Goal: Task Accomplishment & Management: Manage account settings

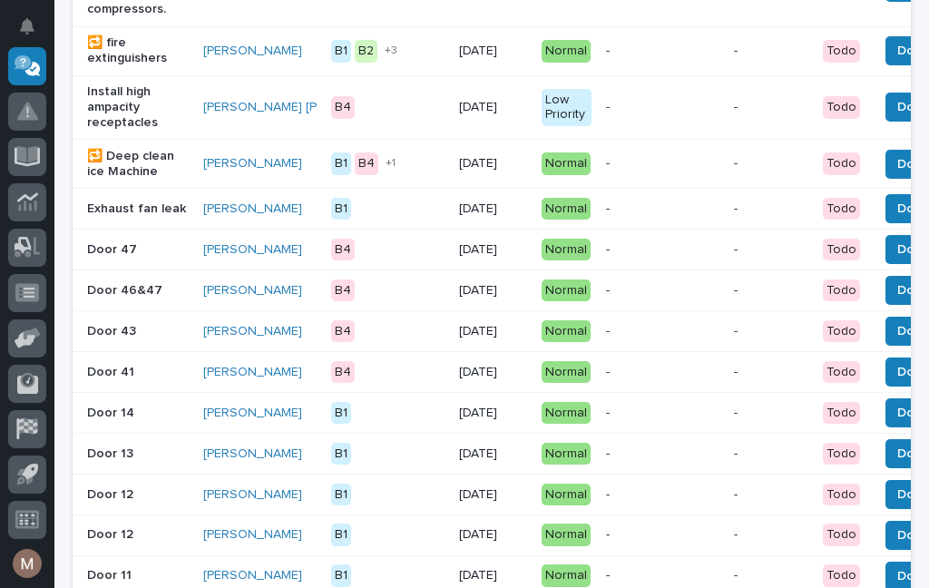
scroll to position [677, 0]
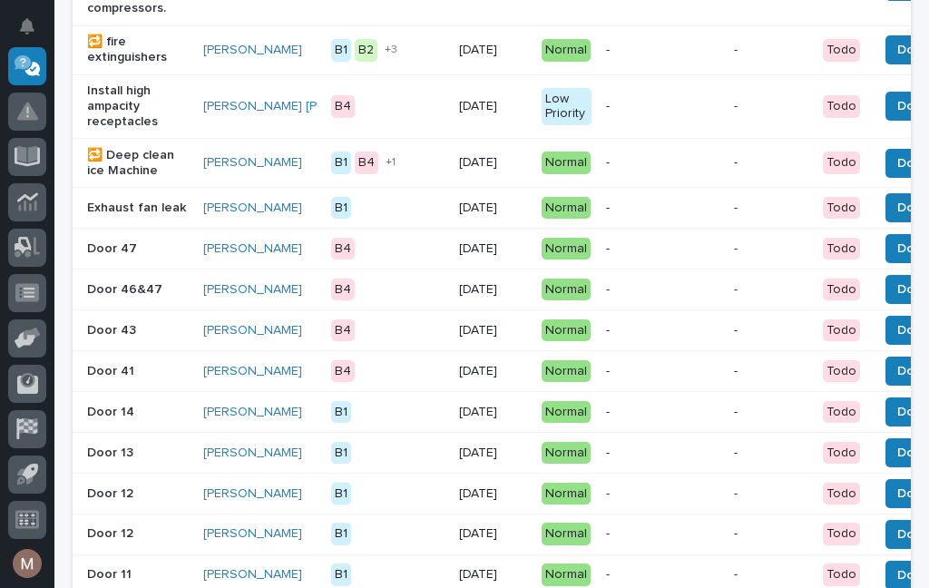
click at [889, 263] on button "Done" at bounding box center [913, 248] width 56 height 29
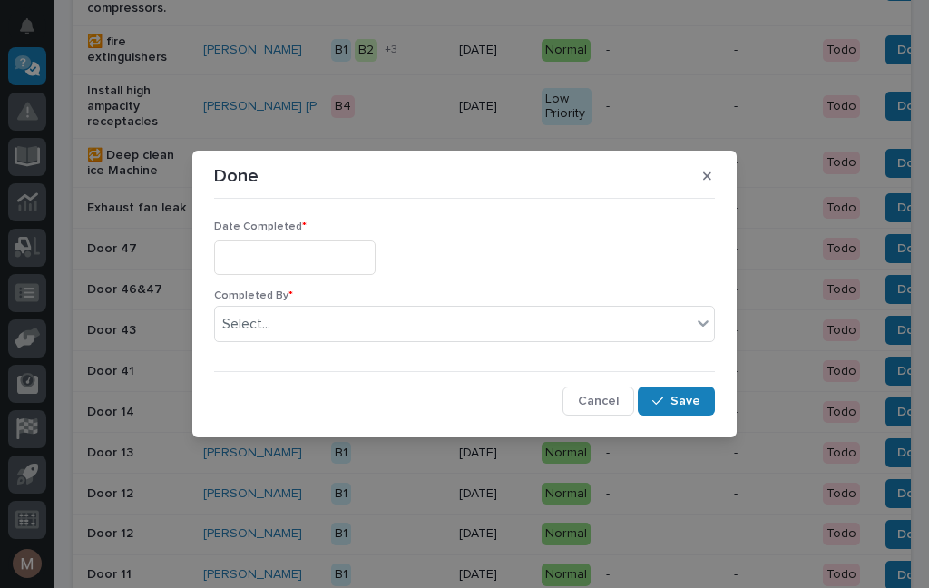
click at [290, 265] on input "text" at bounding box center [294, 257] width 161 height 34
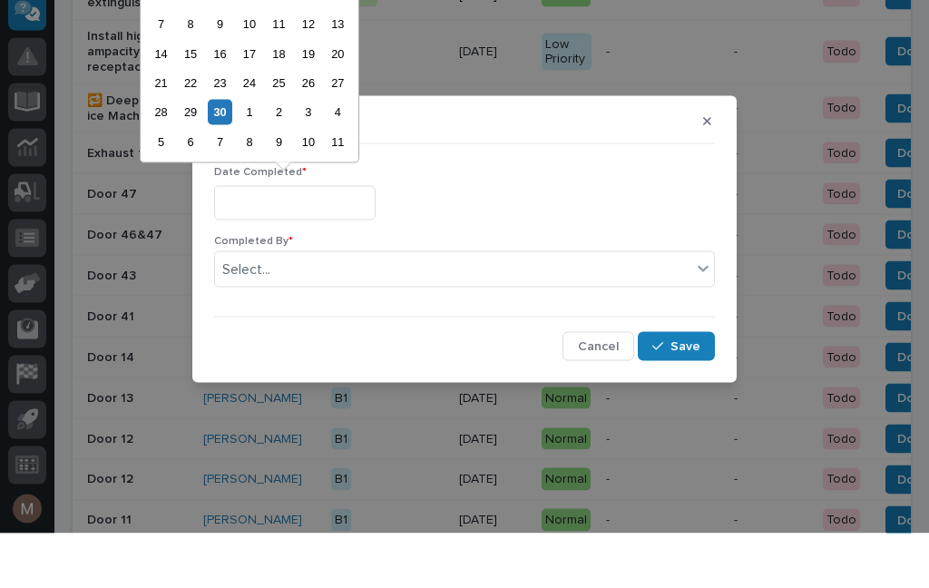
click at [231, 154] on div "30" at bounding box center [220, 166] width 24 height 24
type input "**********"
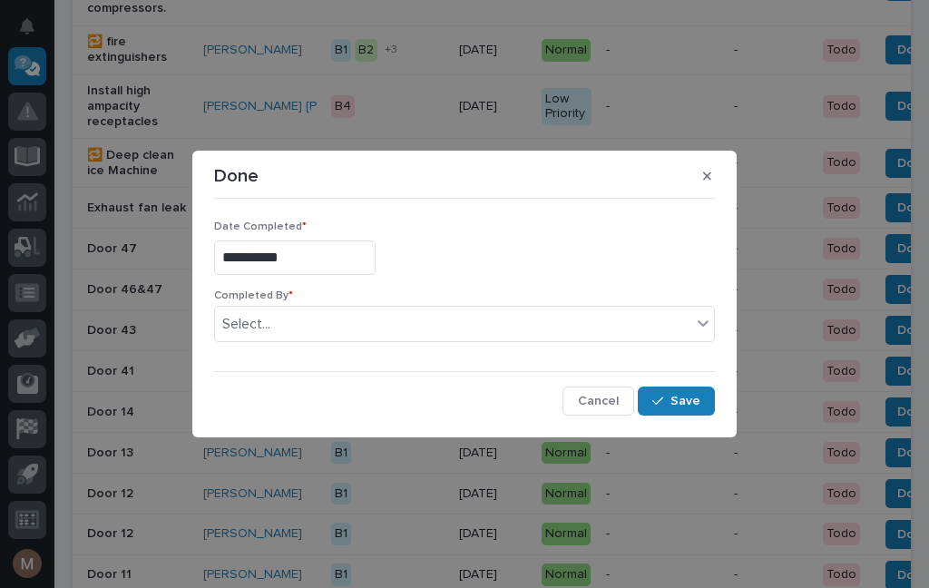
click at [345, 304] on div "Completed By * Select..." at bounding box center [464, 322] width 501 height 67
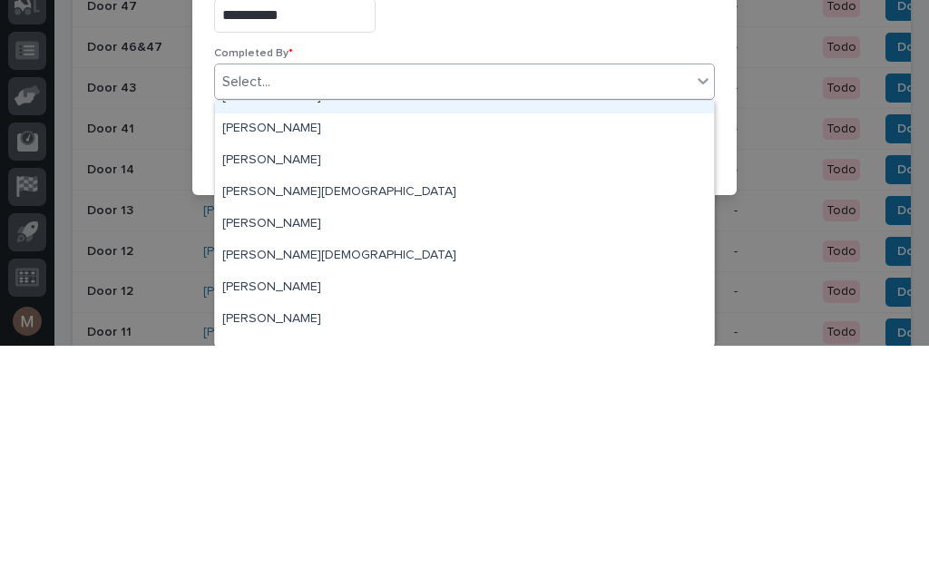
scroll to position [21, 0]
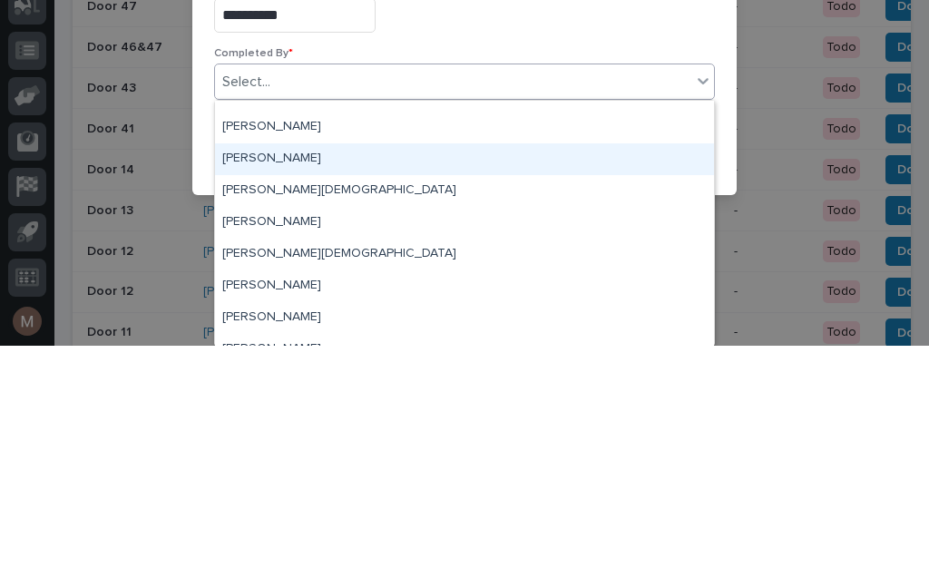
click at [268, 385] on div "[PERSON_NAME]" at bounding box center [464, 401] width 499 height 32
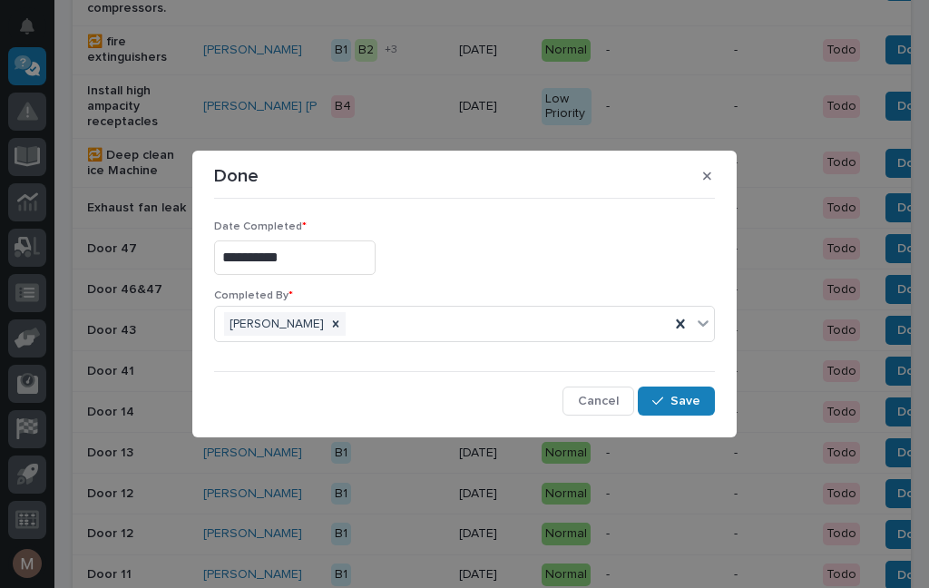
click at [692, 397] on span "Save" at bounding box center [685, 401] width 30 height 16
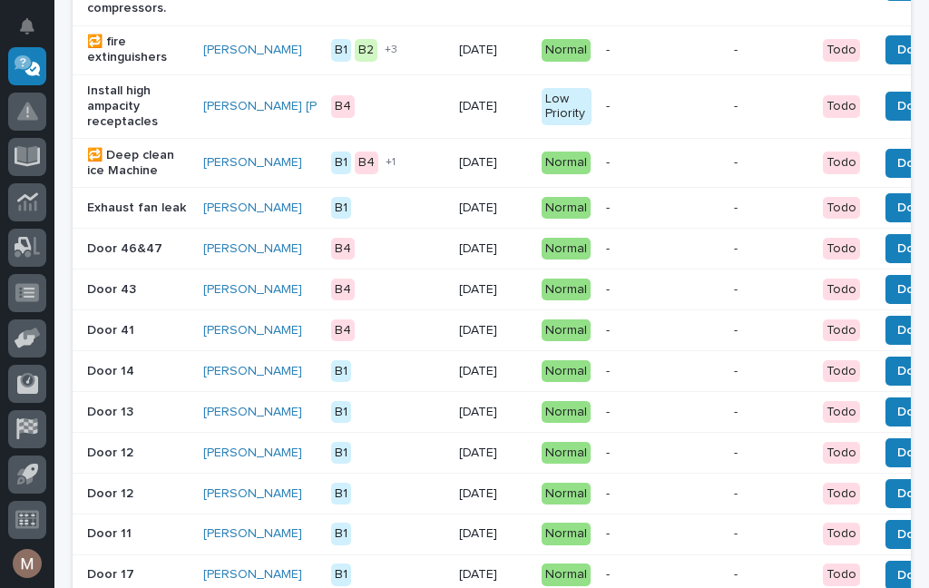
click at [897, 219] on span "Done" at bounding box center [913, 208] width 33 height 22
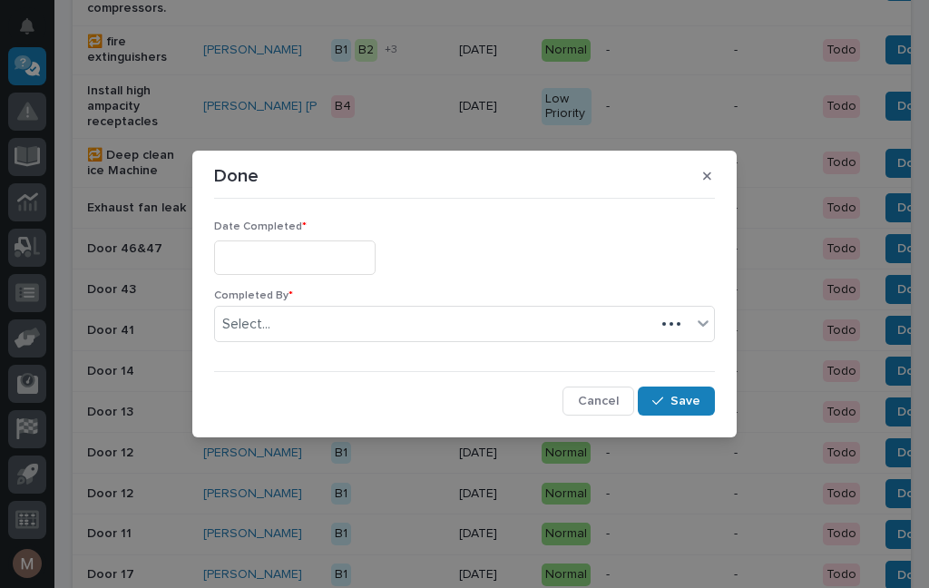
click at [287, 256] on input "text" at bounding box center [294, 257] width 161 height 34
click at [340, 224] on p "Date Completed *" at bounding box center [464, 226] width 501 height 13
click at [344, 219] on div "Date Completed * Completed By * Select... Cancel Save" at bounding box center [464, 310] width 501 height 209
click at [344, 253] on input "text" at bounding box center [294, 257] width 161 height 34
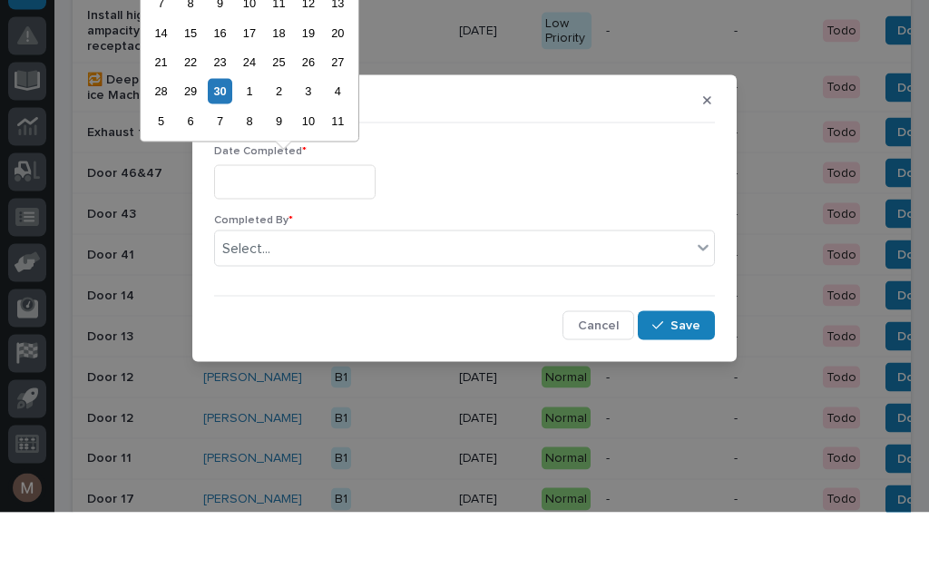
click at [227, 154] on div "30" at bounding box center [220, 166] width 24 height 24
type input "**********"
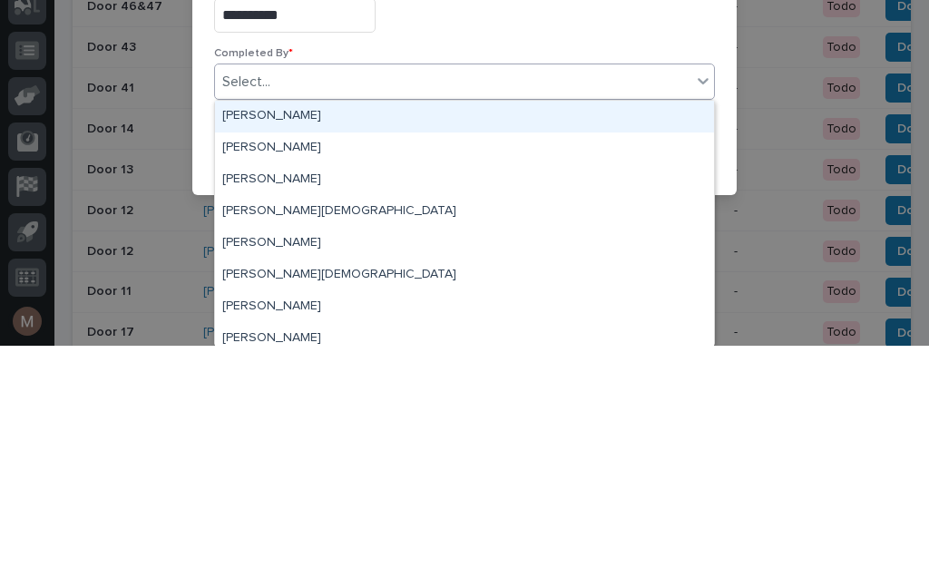
scroll to position [23, 0]
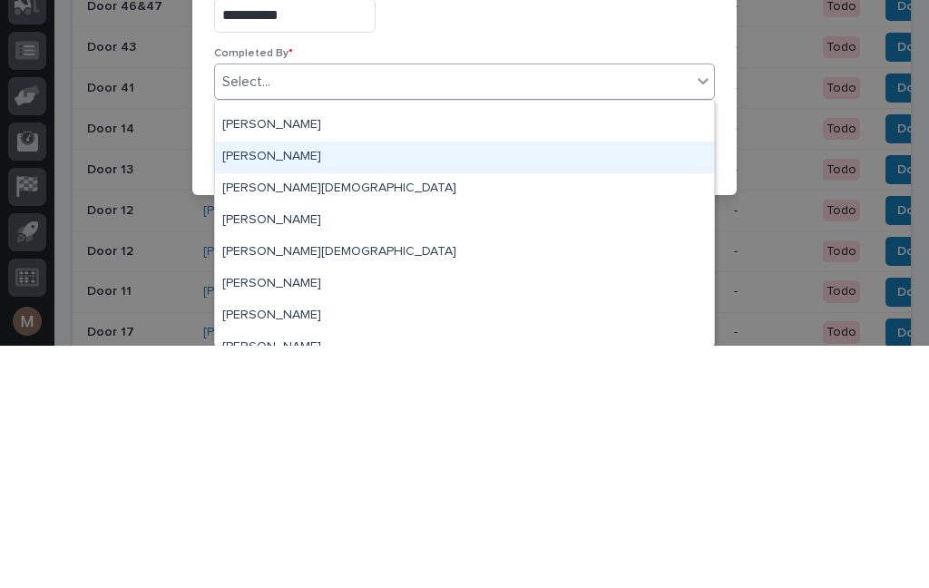
click at [270, 384] on div "[PERSON_NAME]" at bounding box center [464, 400] width 499 height 32
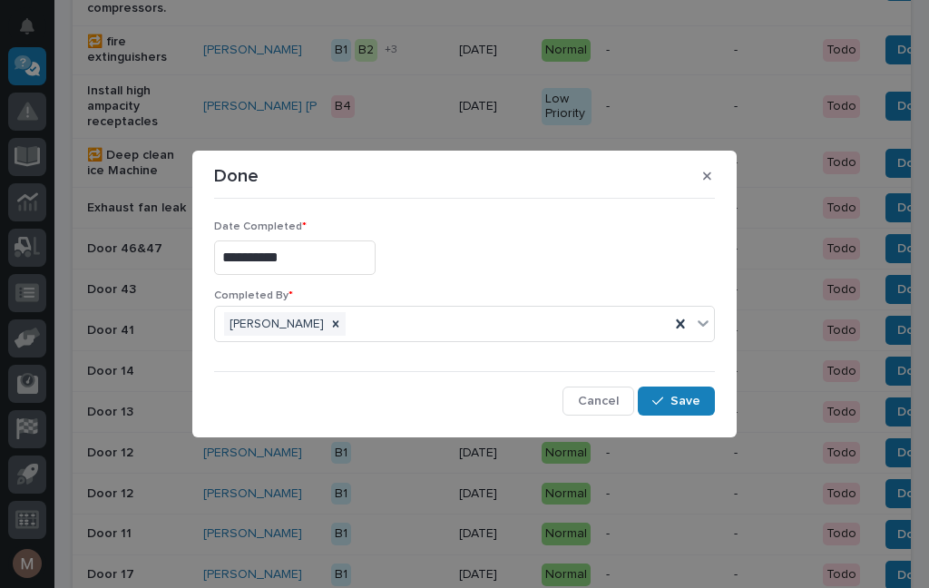
click at [678, 399] on span "Save" at bounding box center [685, 401] width 30 height 16
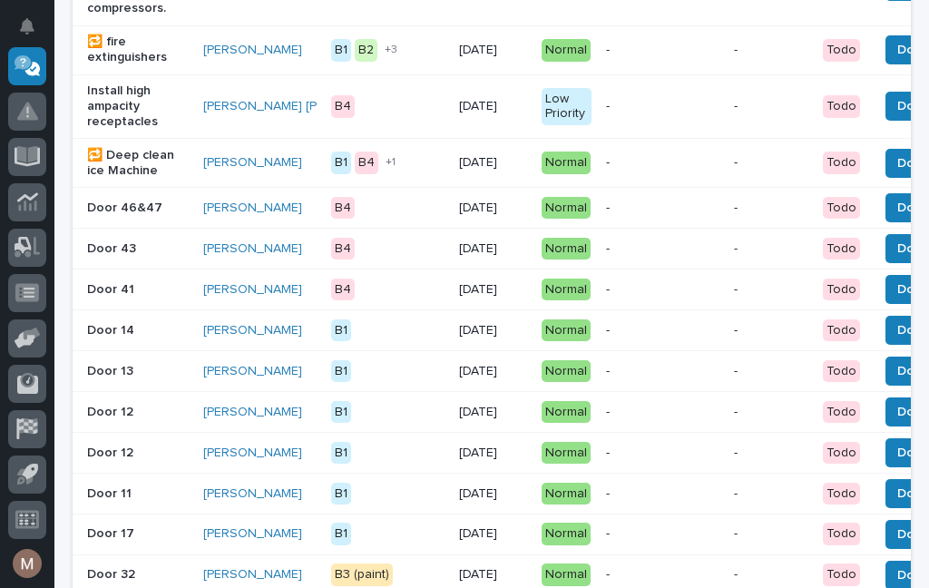
click at [885, 218] on button "Done" at bounding box center [913, 207] width 56 height 29
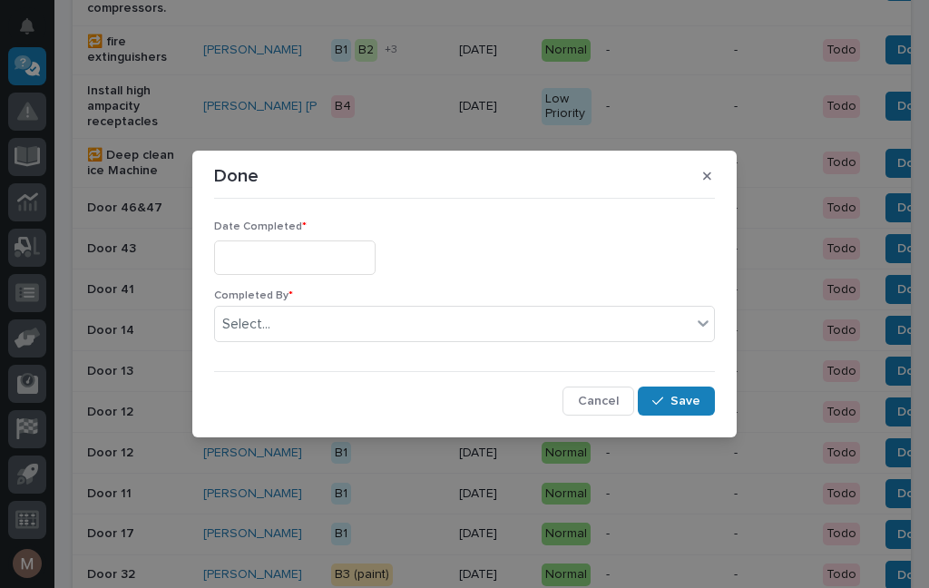
click at [312, 258] on input "text" at bounding box center [294, 257] width 161 height 34
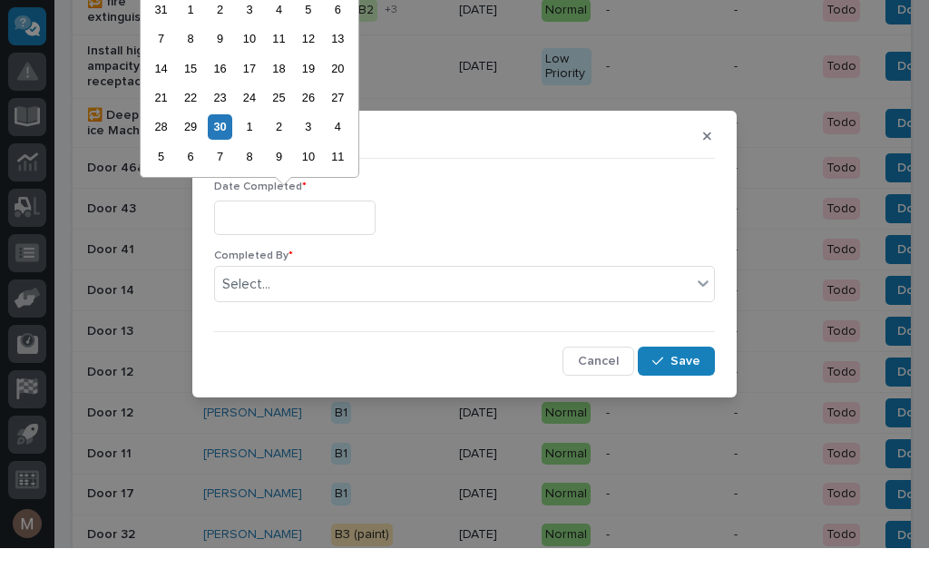
click at [237, 154] on div "1" at bounding box center [249, 166] width 24 height 24
type input "**********"
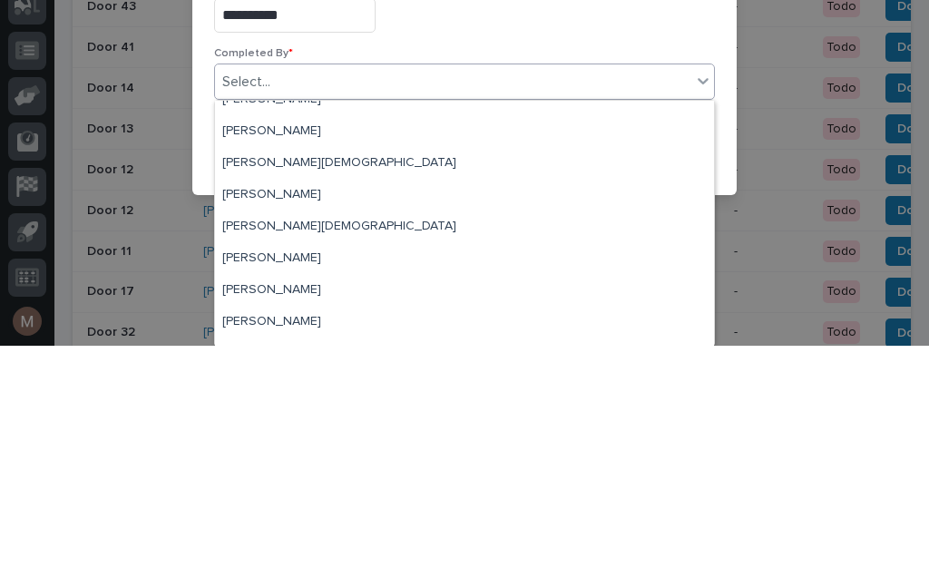
scroll to position [51, 0]
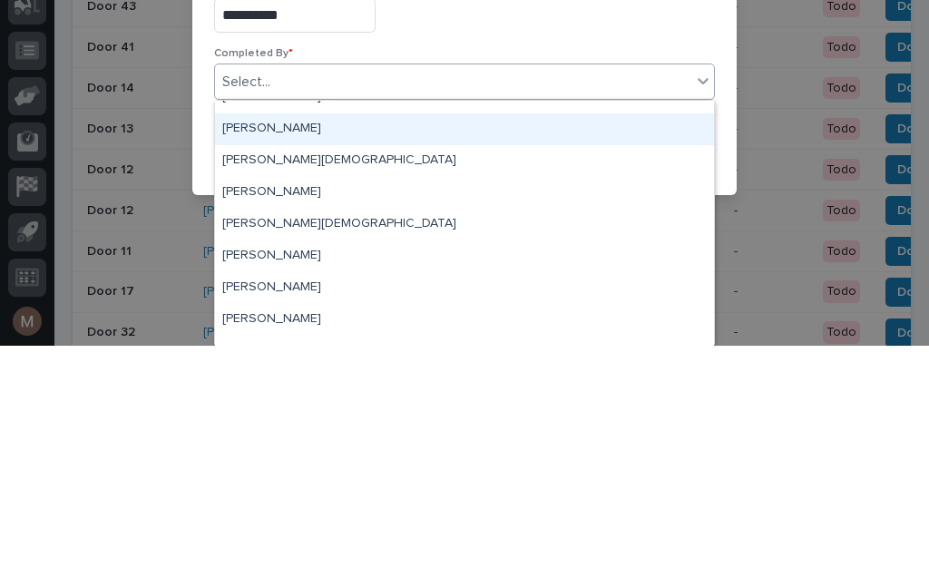
click at [248, 355] on div "[PERSON_NAME]" at bounding box center [464, 371] width 499 height 32
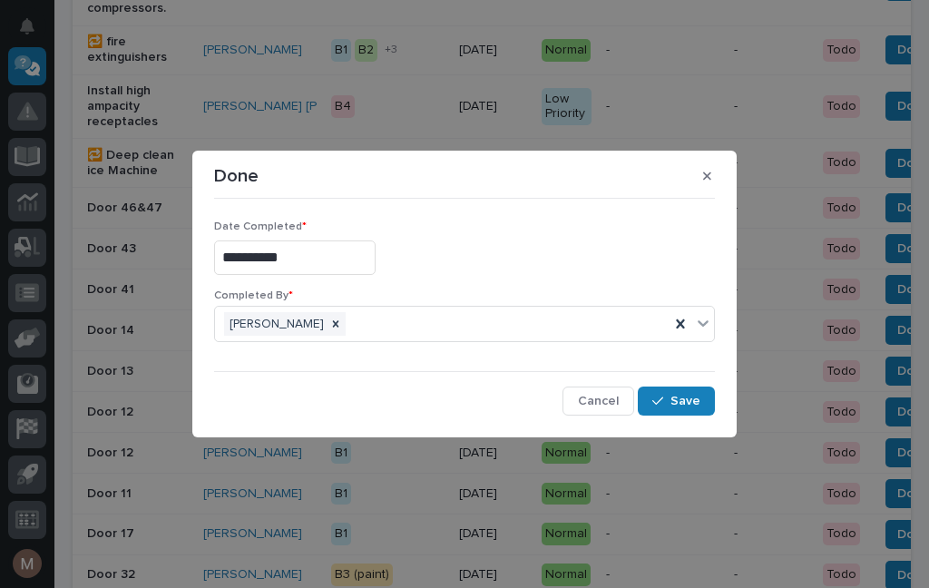
click at [697, 401] on span "Save" at bounding box center [685, 401] width 30 height 16
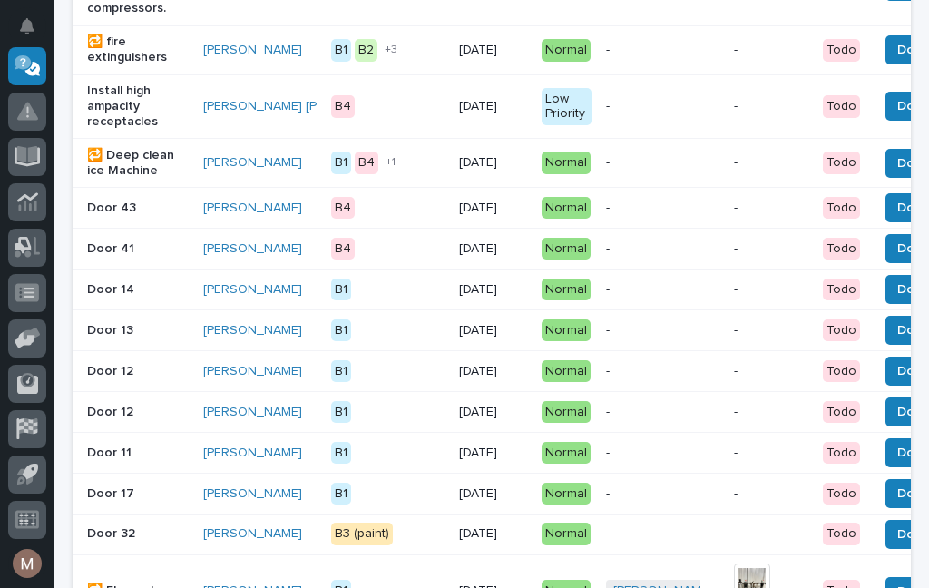
click at [885, 220] on button "Done" at bounding box center [913, 207] width 56 height 29
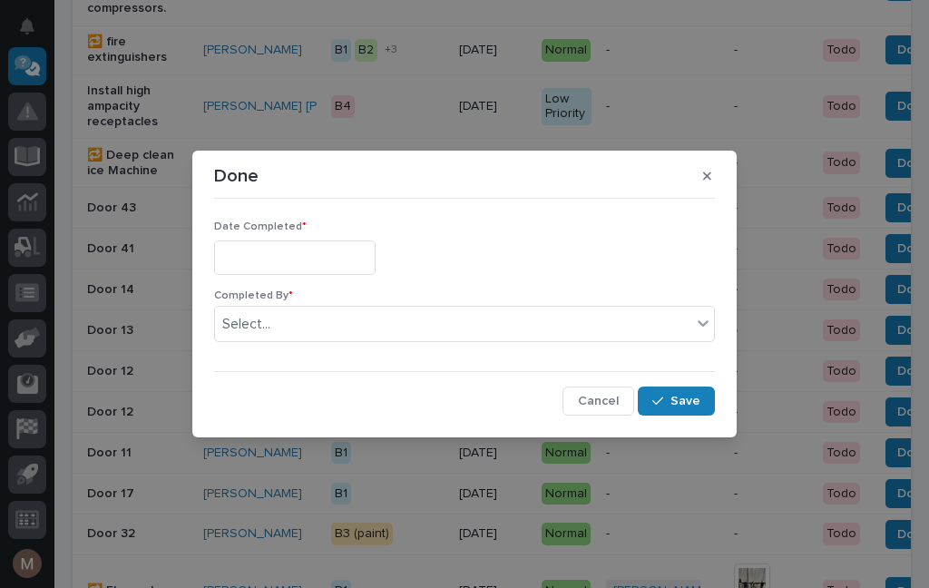
click at [303, 252] on input "text" at bounding box center [294, 257] width 161 height 34
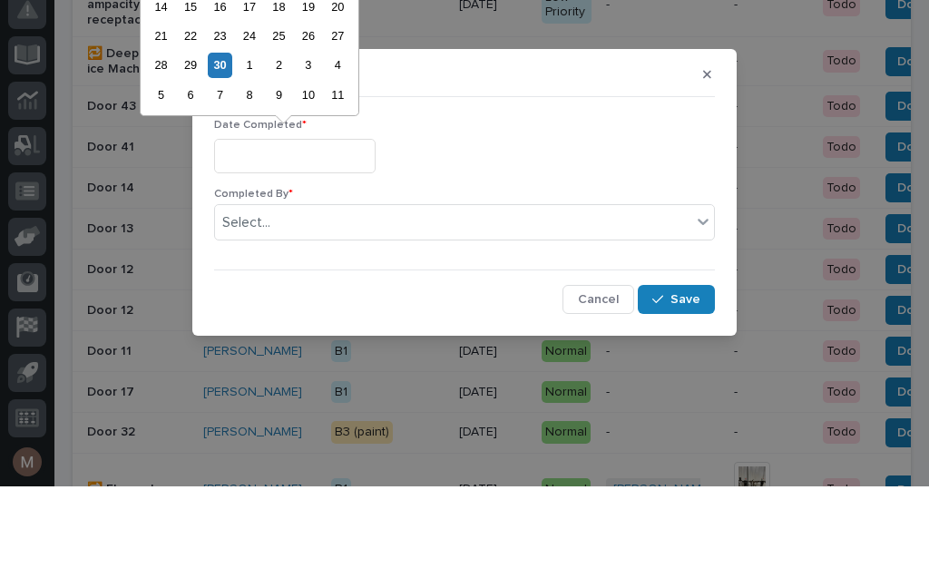
click at [222, 154] on div "30" at bounding box center [220, 166] width 24 height 24
type input "**********"
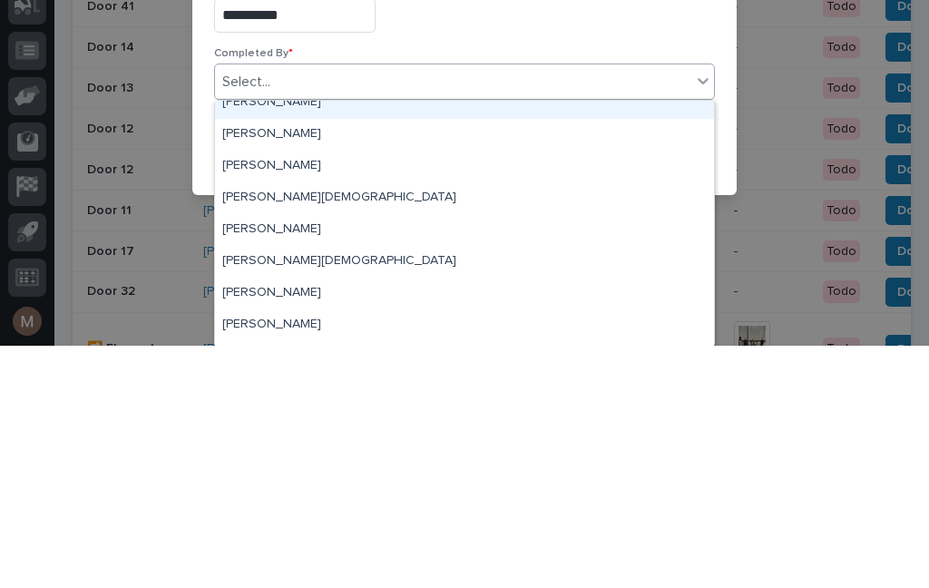
scroll to position [17, 0]
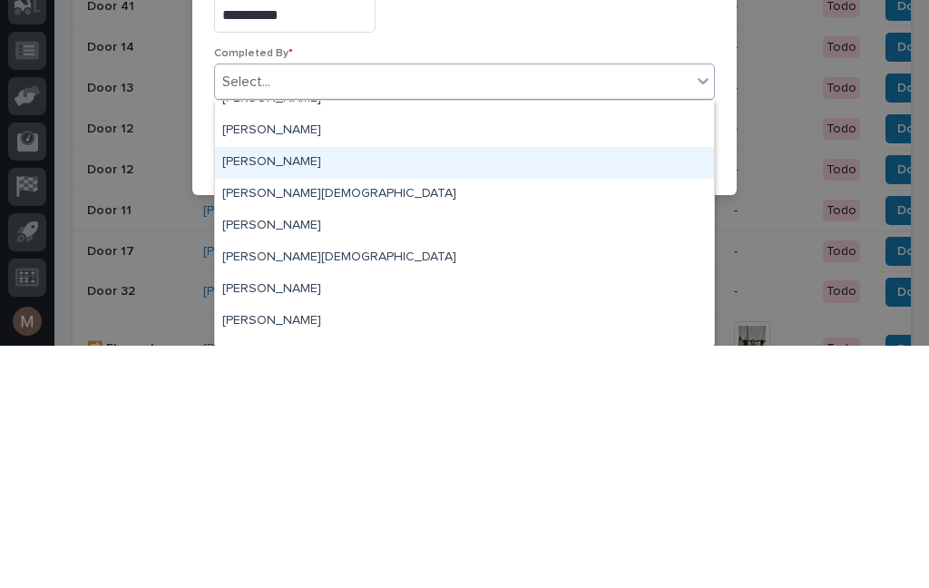
click at [275, 389] on div "[PERSON_NAME]" at bounding box center [464, 405] width 499 height 32
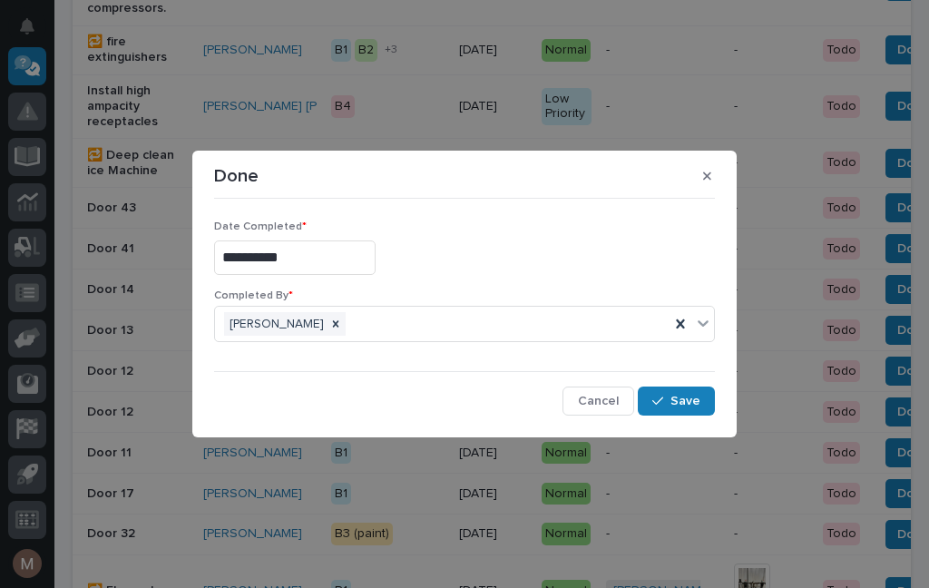
click at [689, 401] on span "Save" at bounding box center [685, 401] width 30 height 16
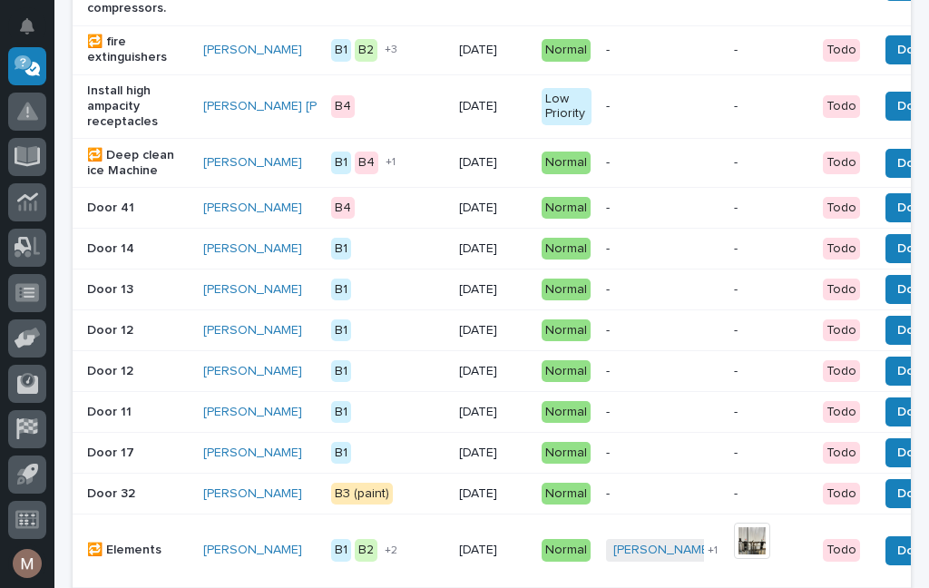
click at [897, 214] on span "Done" at bounding box center [913, 208] width 33 height 22
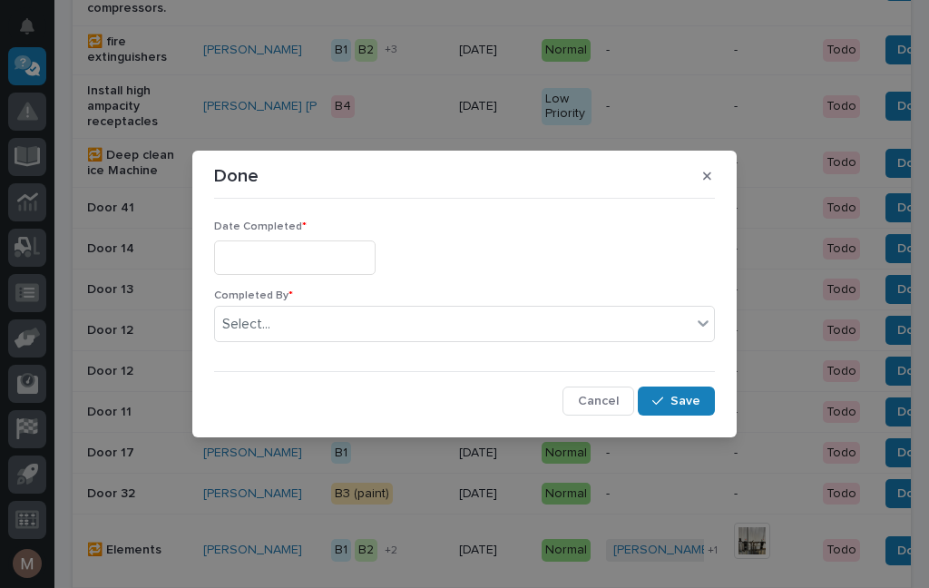
click at [298, 258] on input "text" at bounding box center [294, 257] width 161 height 34
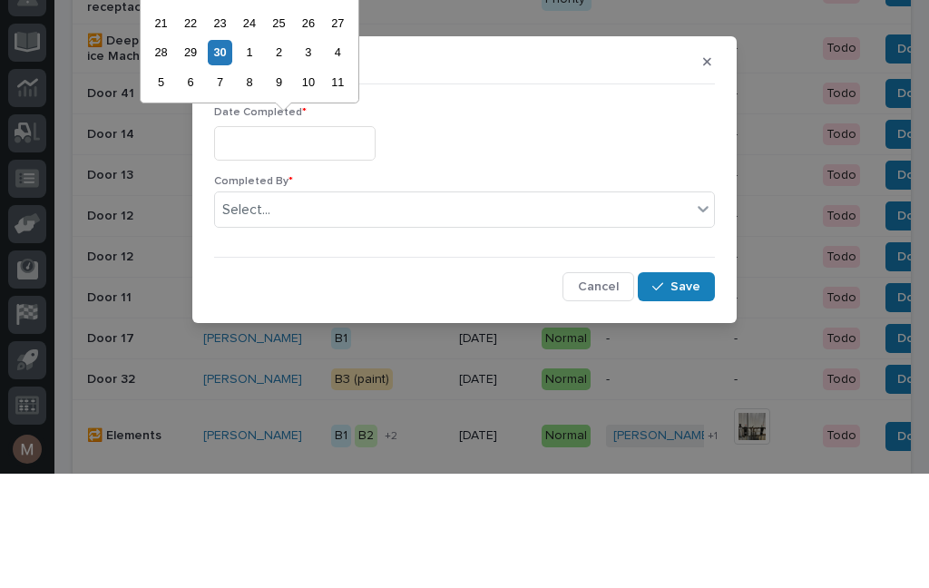
click at [229, 154] on div "30" at bounding box center [220, 166] width 24 height 24
type input "**********"
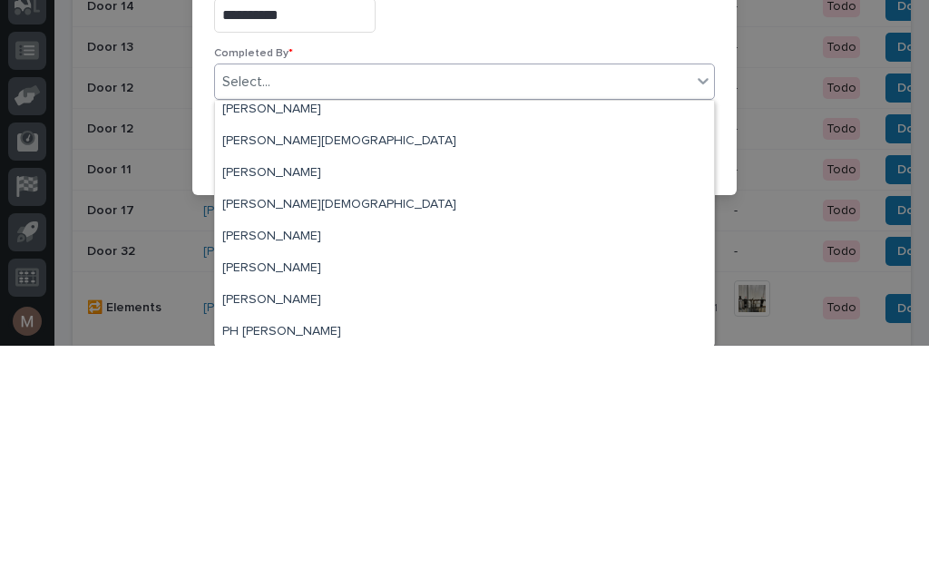
scroll to position [62, 0]
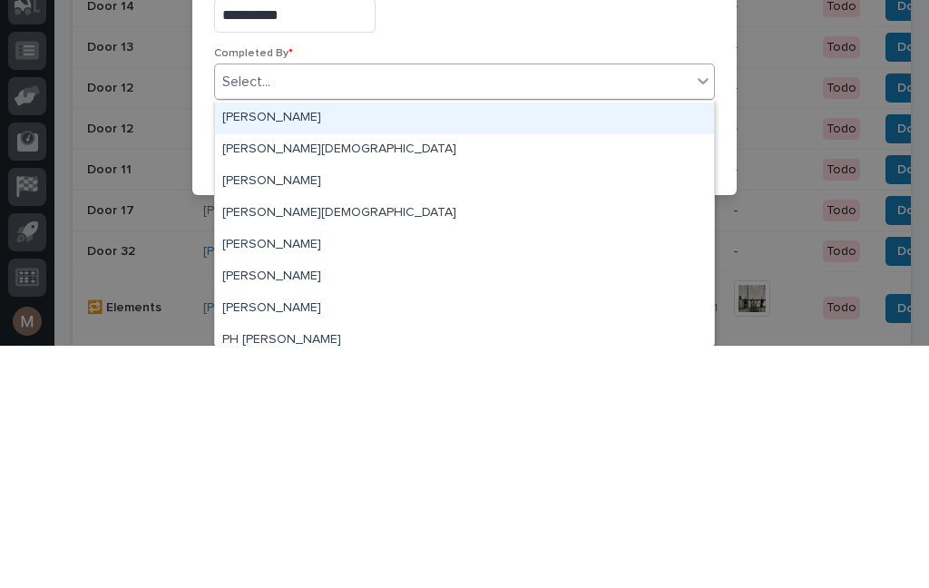
click at [267, 345] on div "[PERSON_NAME]" at bounding box center [464, 361] width 499 height 32
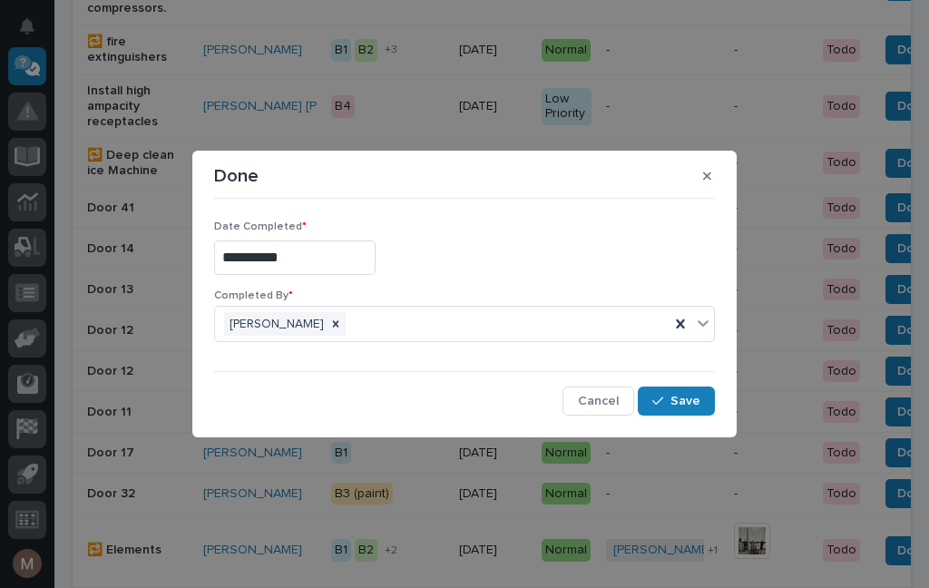
click at [690, 404] on span "Save" at bounding box center [685, 401] width 30 height 16
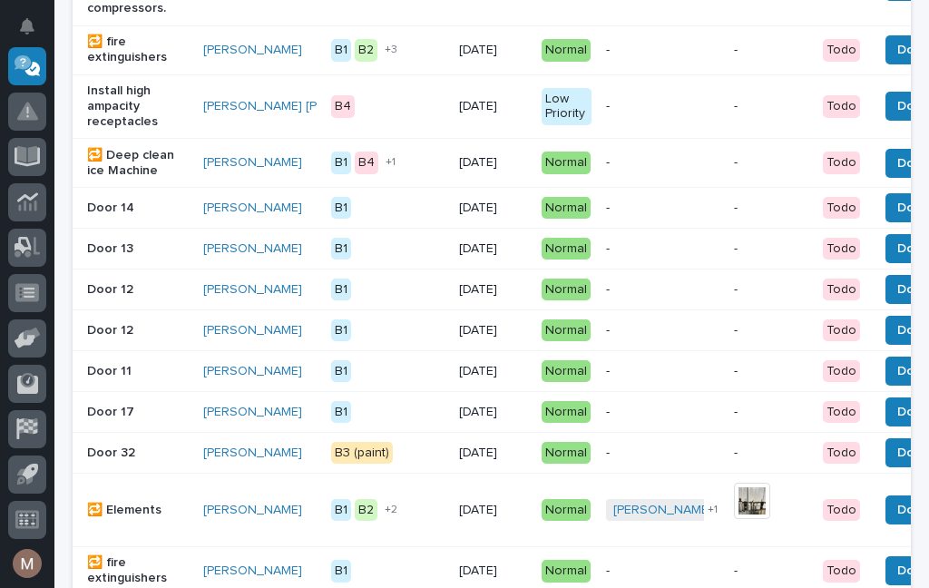
click at [114, 257] on p "Door 13" at bounding box center [138, 248] width 102 height 15
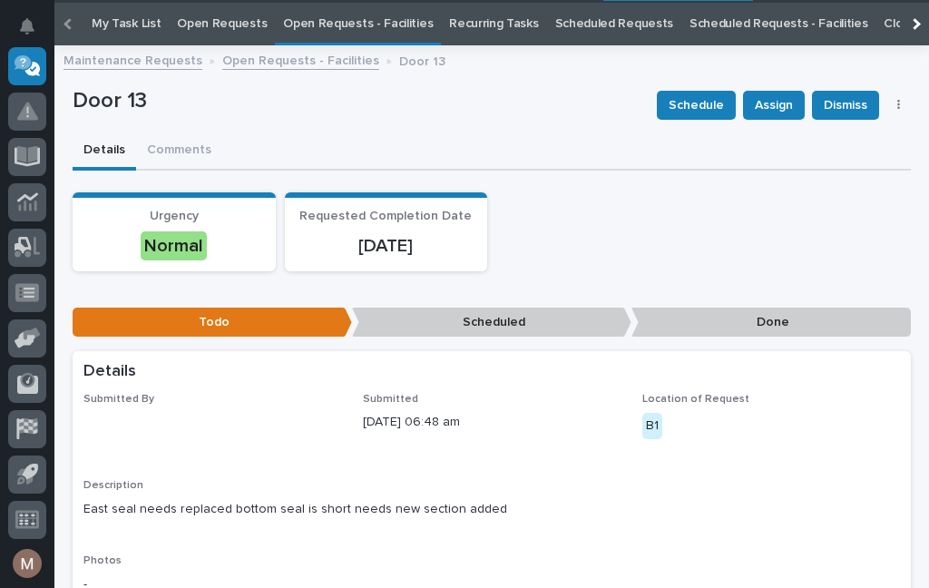
scroll to position [58, 0]
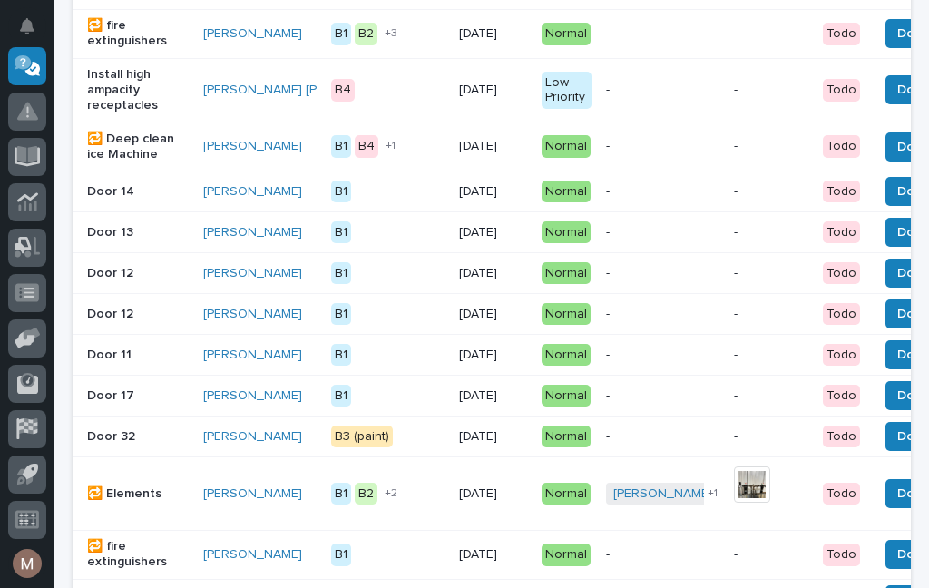
scroll to position [694, 0]
click at [897, 243] on span "Done" at bounding box center [913, 232] width 33 height 22
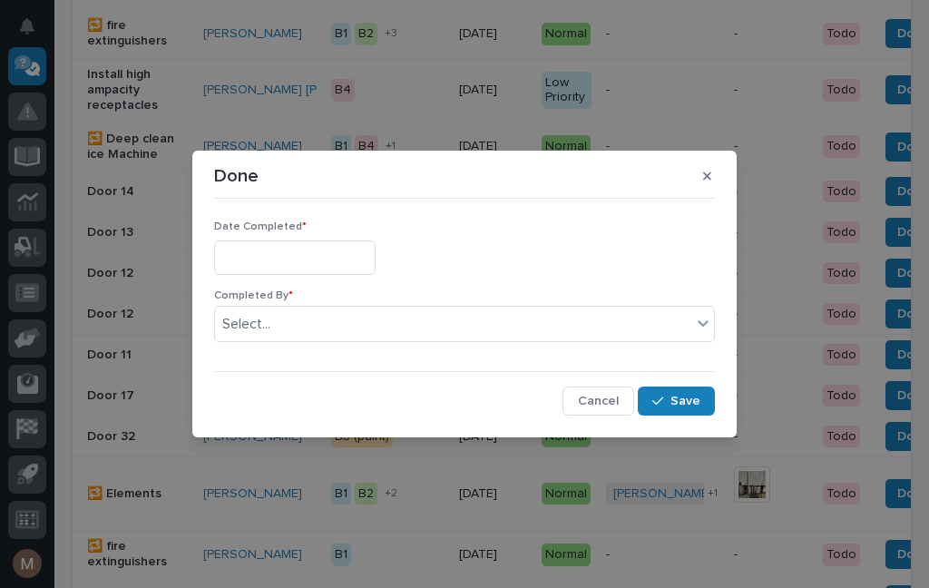
click at [288, 257] on input "text" at bounding box center [294, 257] width 161 height 34
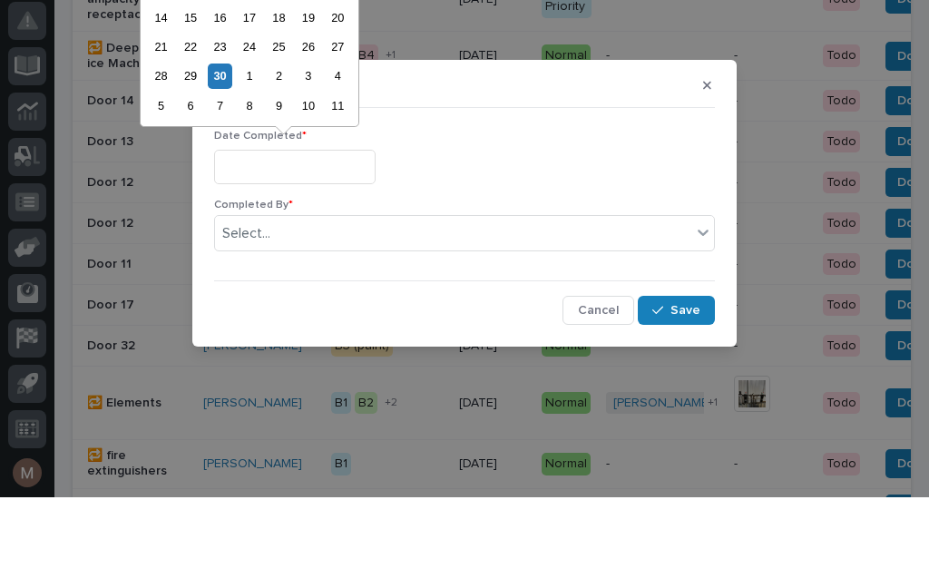
click at [229, 154] on div "30" at bounding box center [220, 166] width 24 height 24
type input "**********"
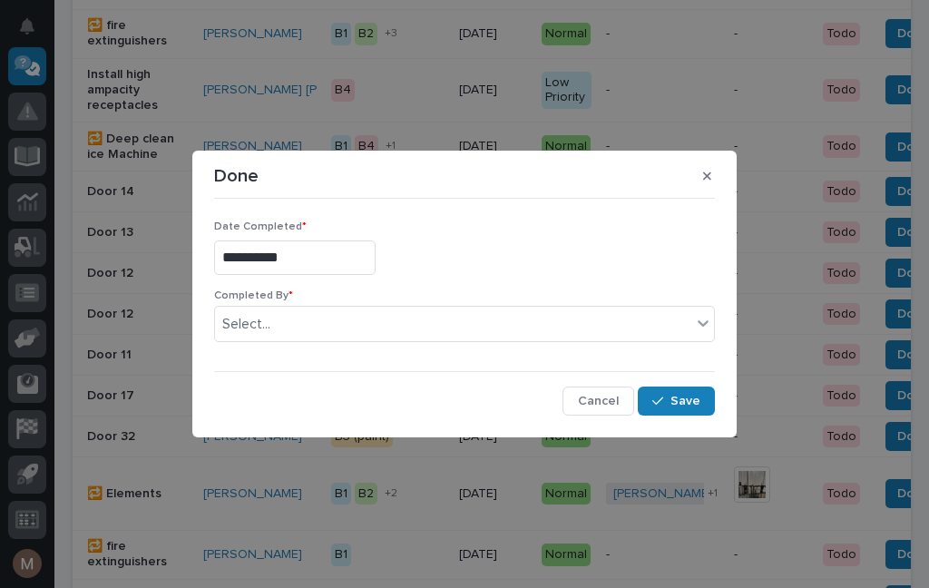
click at [684, 402] on span "Save" at bounding box center [685, 401] width 30 height 16
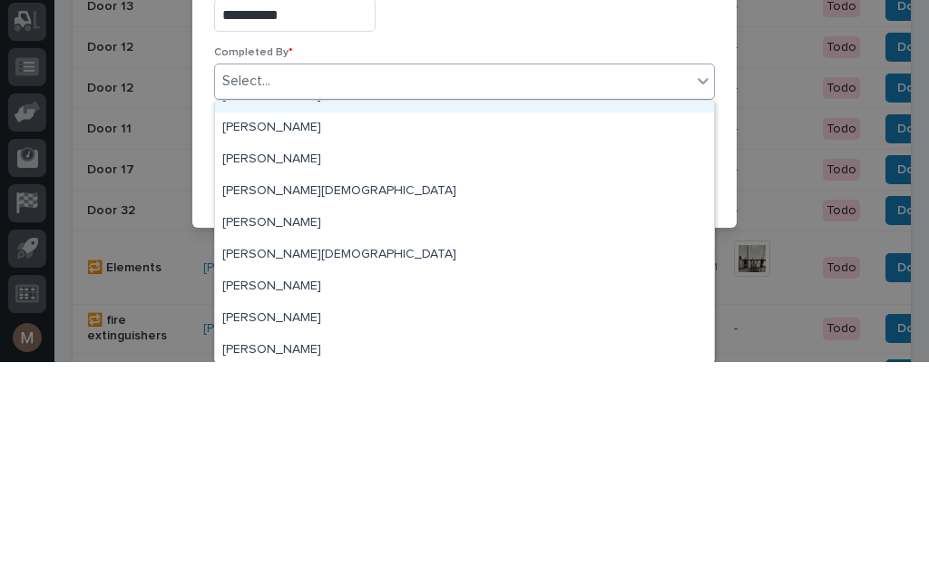
scroll to position [24, 0]
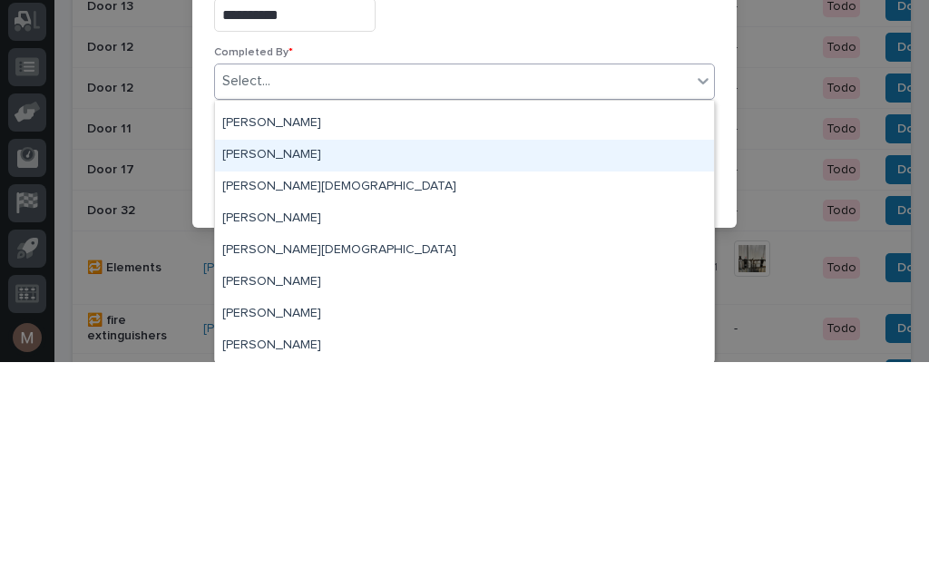
click at [280, 365] on div "[PERSON_NAME]" at bounding box center [464, 381] width 499 height 32
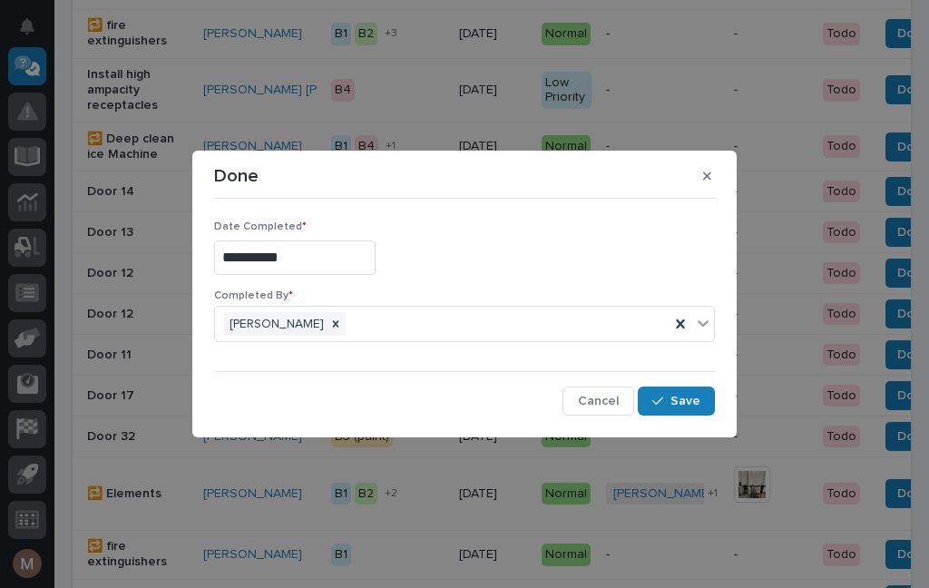
click at [695, 395] on span "Save" at bounding box center [685, 401] width 30 height 16
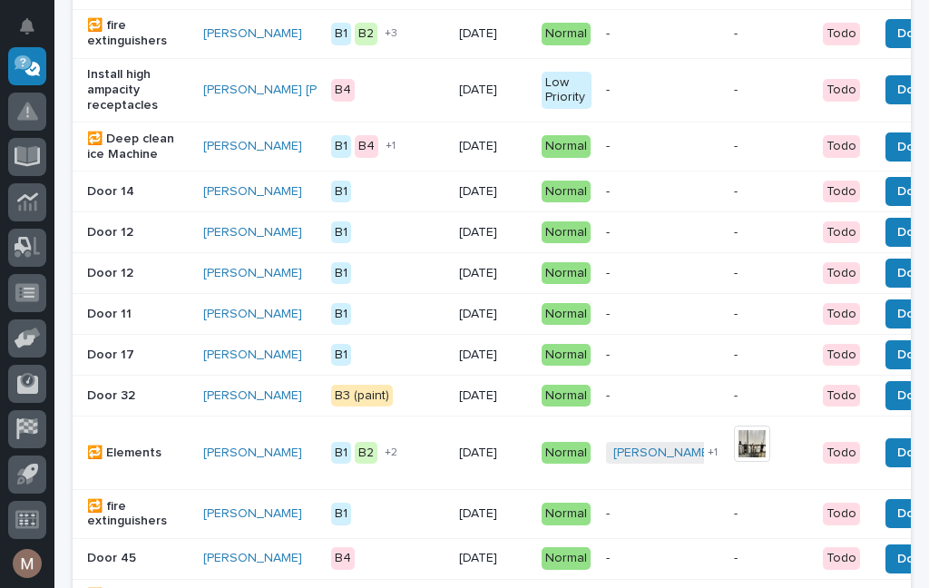
click at [897, 365] on span "Done" at bounding box center [913, 355] width 33 height 22
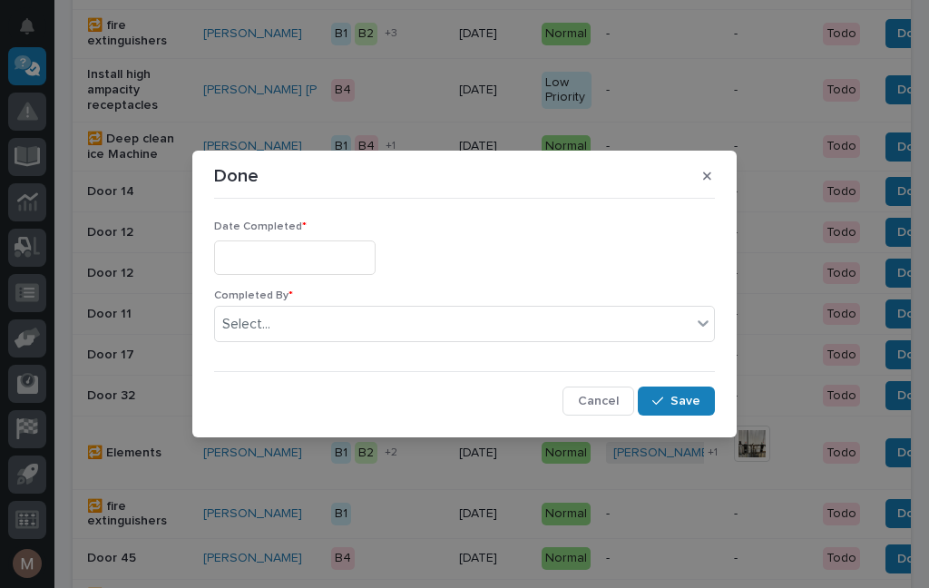
click at [297, 261] on input "text" at bounding box center [294, 257] width 161 height 34
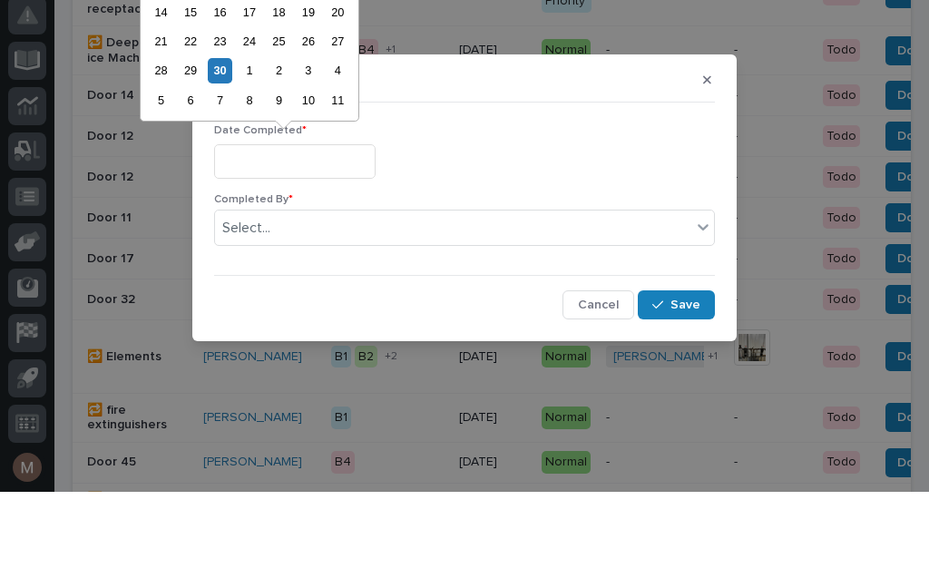
click at [220, 154] on div "30" at bounding box center [220, 166] width 24 height 24
type input "**********"
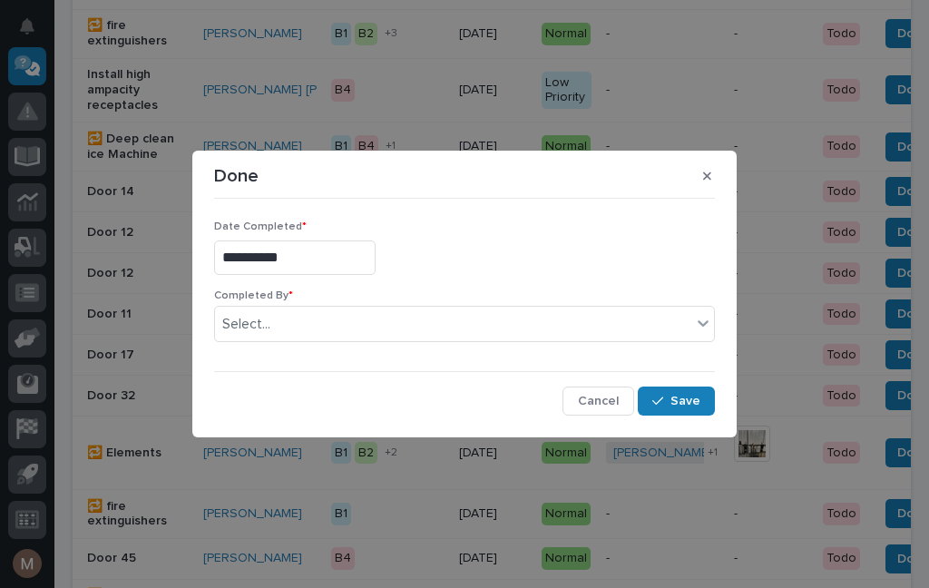
click at [375, 353] on div "Completed By * Select..." at bounding box center [464, 322] width 501 height 67
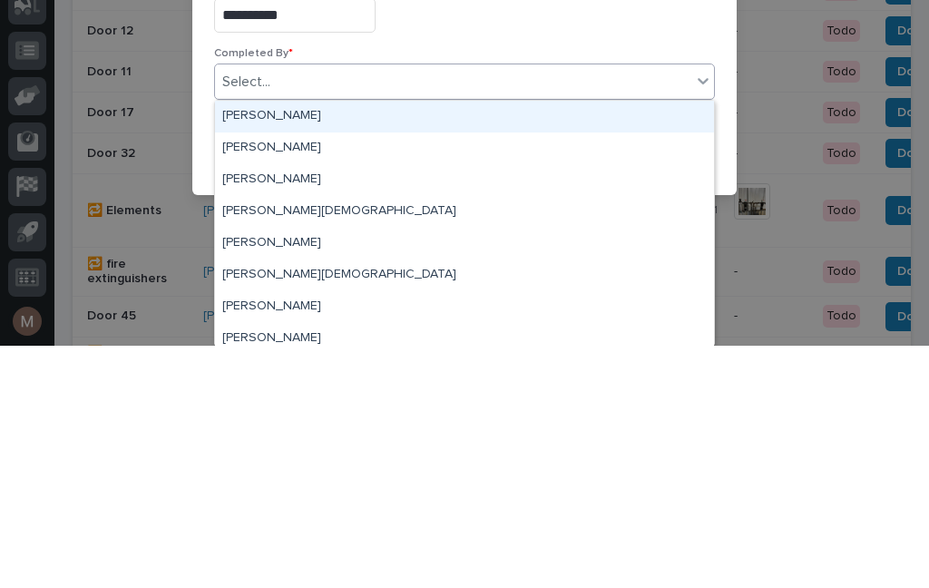
scroll to position [42, 0]
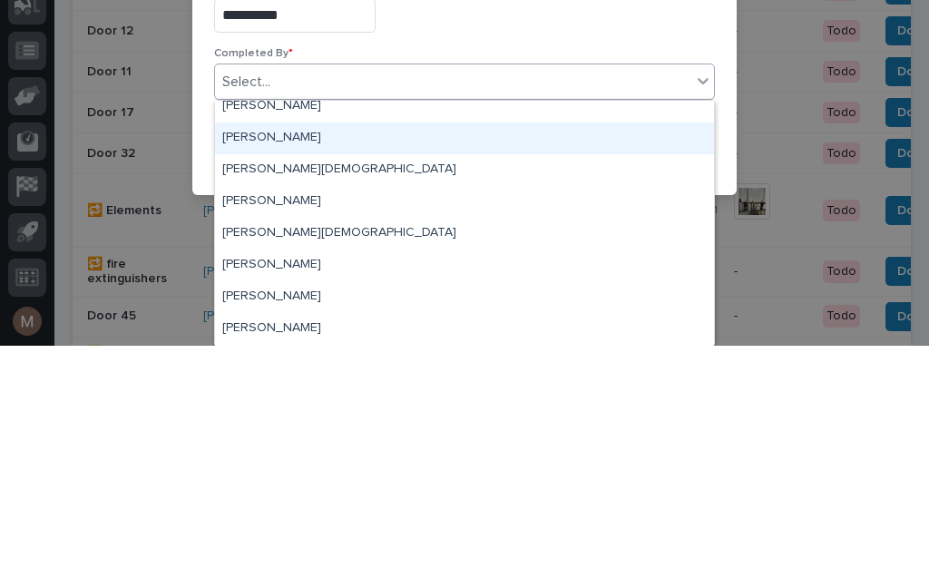
click at [283, 365] on div "[PERSON_NAME]" at bounding box center [464, 381] width 499 height 32
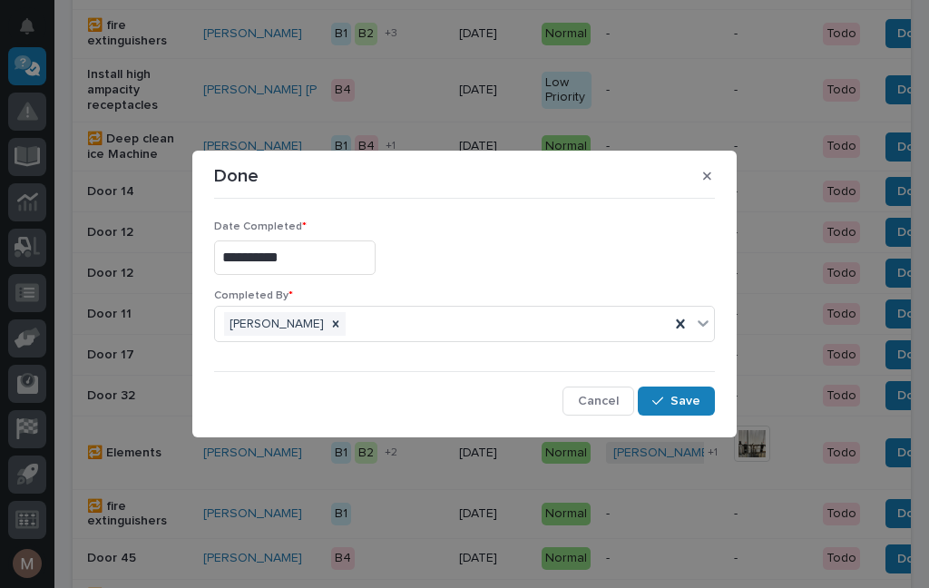
click at [693, 404] on span "Save" at bounding box center [685, 401] width 30 height 16
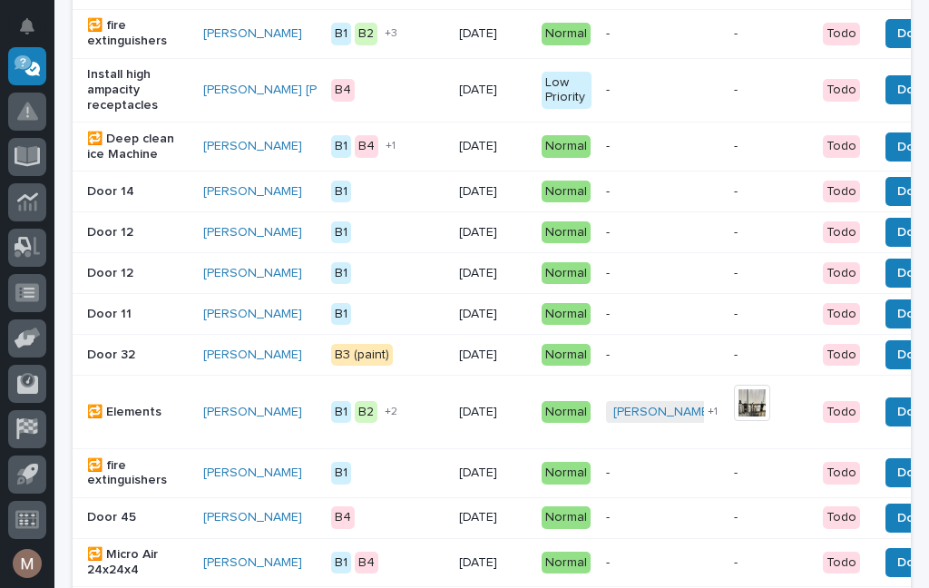
click at [885, 369] on button "Done" at bounding box center [913, 354] width 56 height 29
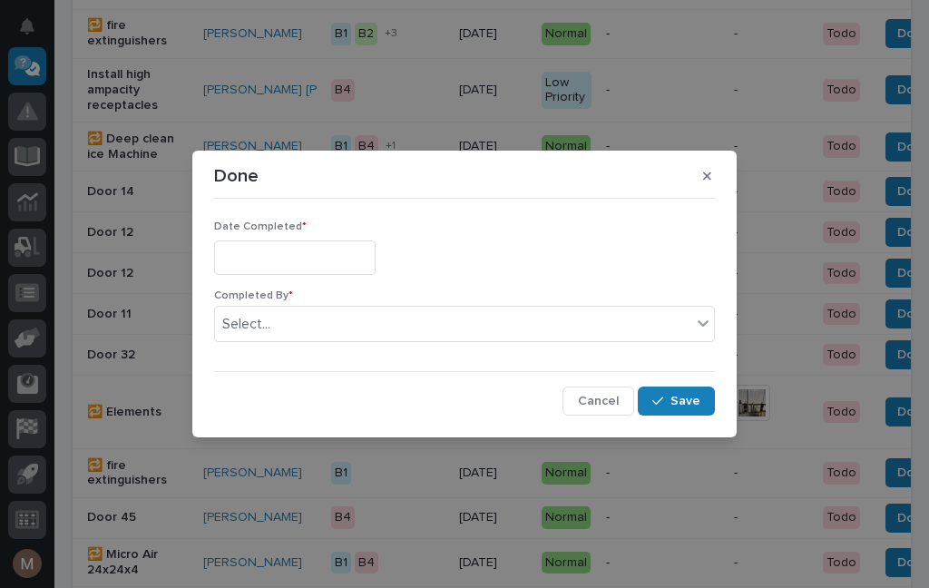
click at [311, 267] on input "text" at bounding box center [294, 257] width 161 height 34
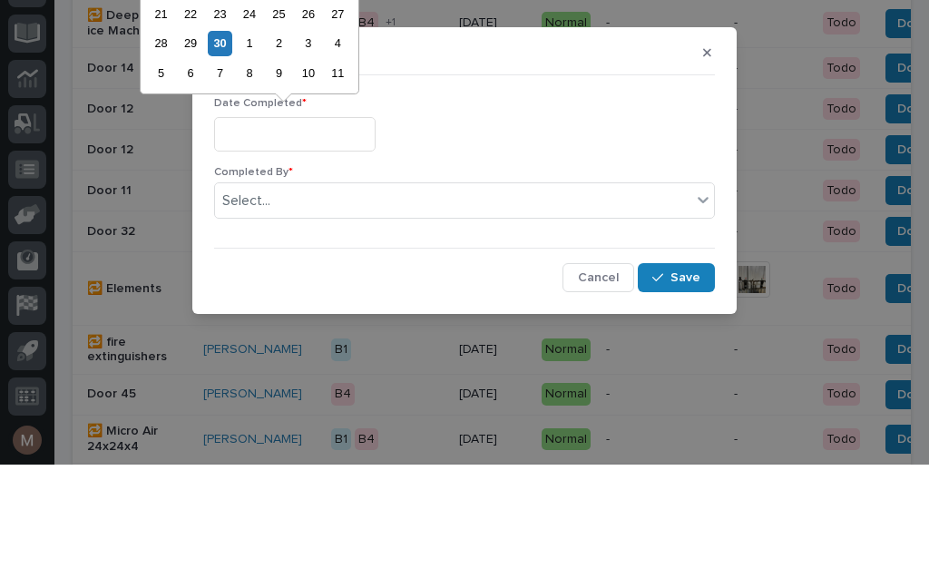
click at [215, 154] on div "30" at bounding box center [220, 166] width 24 height 24
type input "**********"
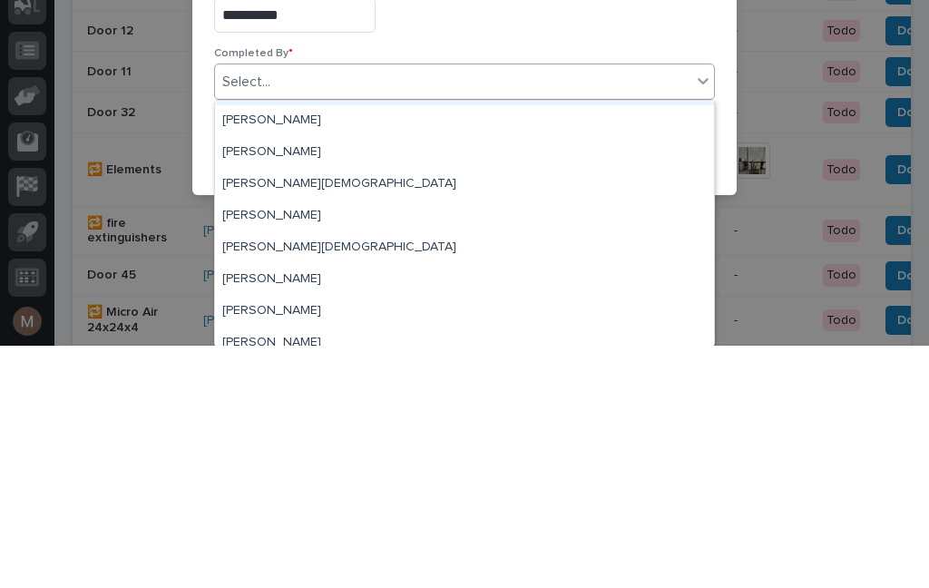
scroll to position [25, 0]
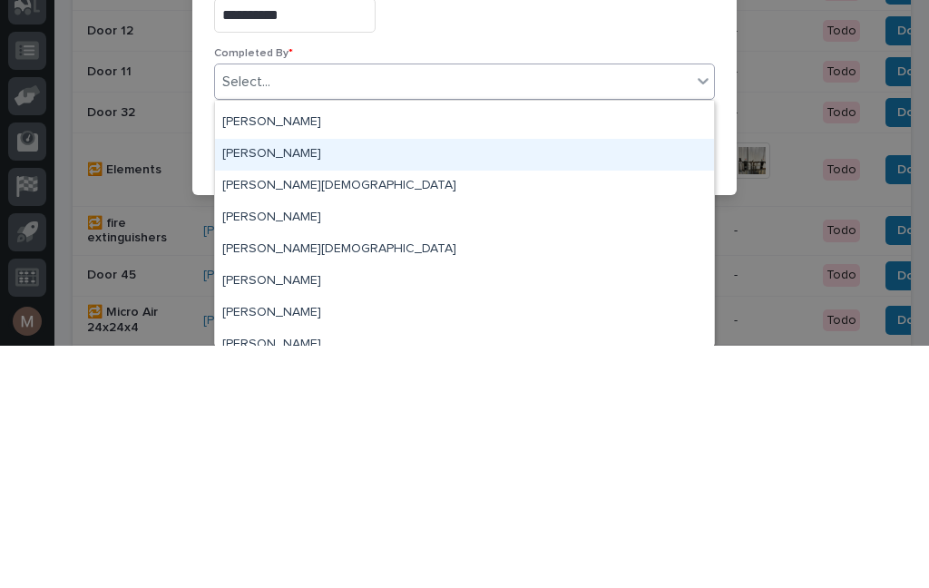
click at [282, 381] on div "[PERSON_NAME]" at bounding box center [464, 397] width 499 height 32
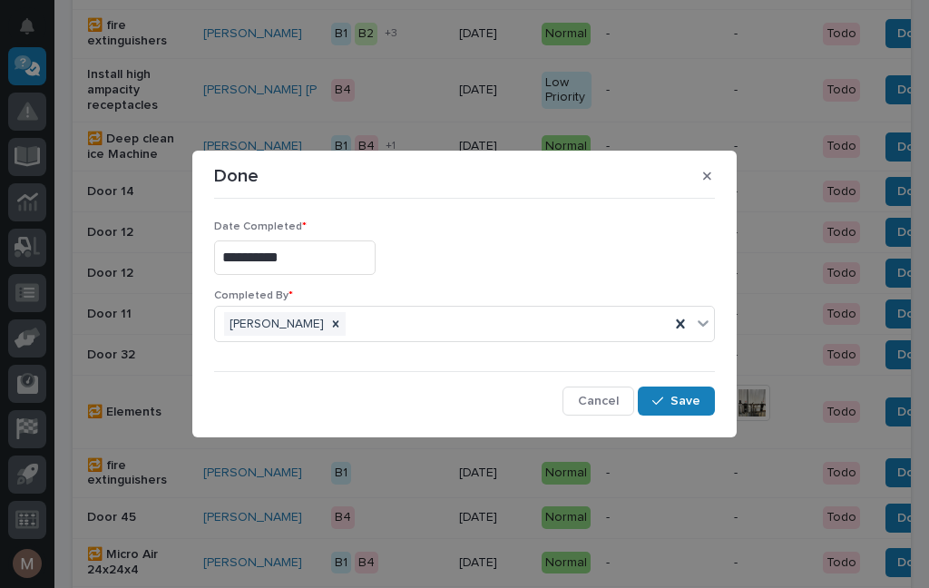
click at [695, 399] on span "Save" at bounding box center [685, 401] width 30 height 16
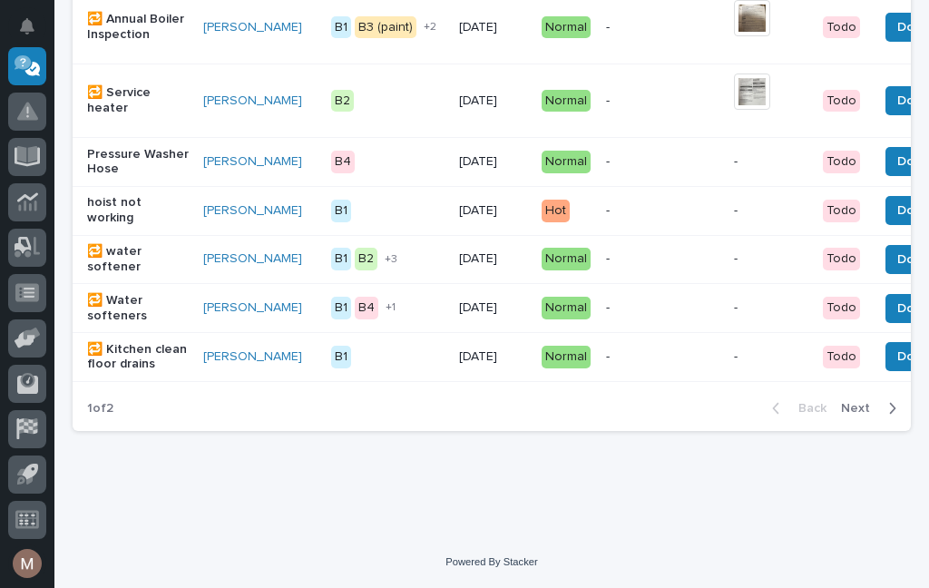
scroll to position [1697, 0]
click at [867, 414] on span "Next" at bounding box center [861, 408] width 40 height 16
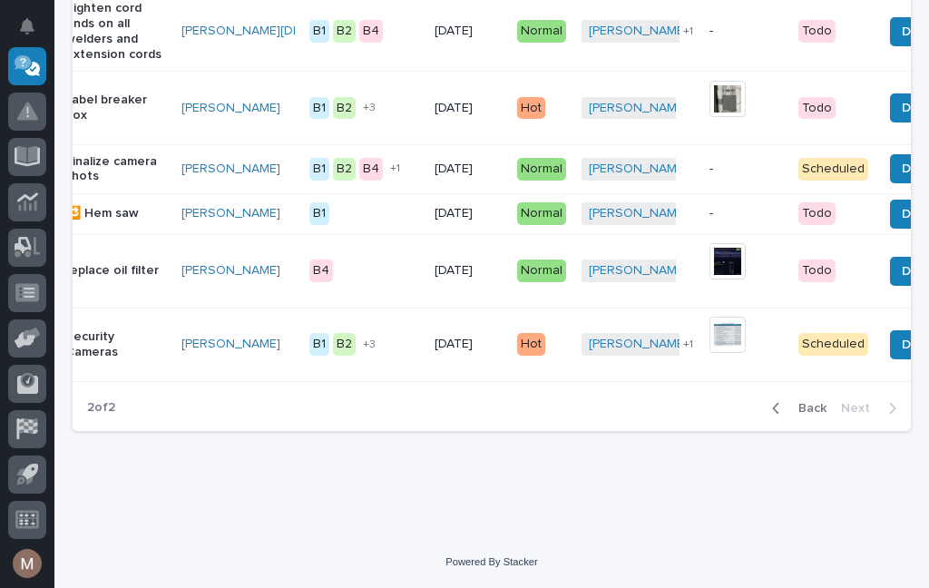
scroll to position [1547, 0]
click at [778, 407] on icon "button" at bounding box center [776, 408] width 8 height 16
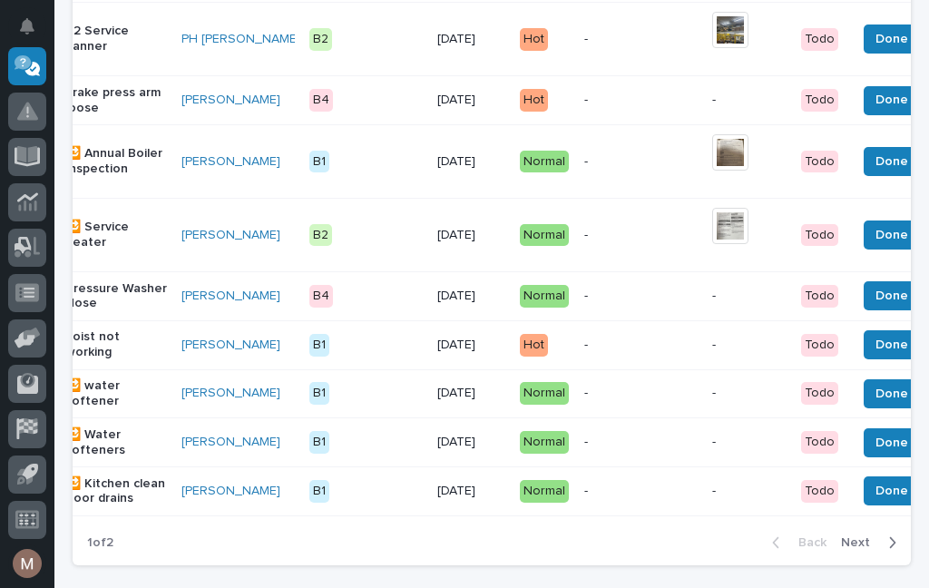
click at [801, 396] on div "Todo" at bounding box center [819, 393] width 37 height 23
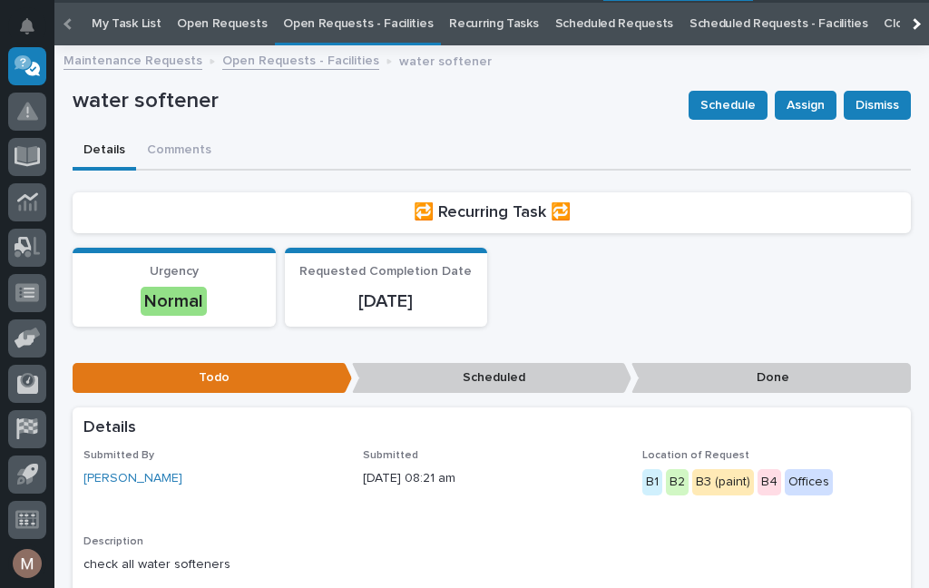
scroll to position [58, 0]
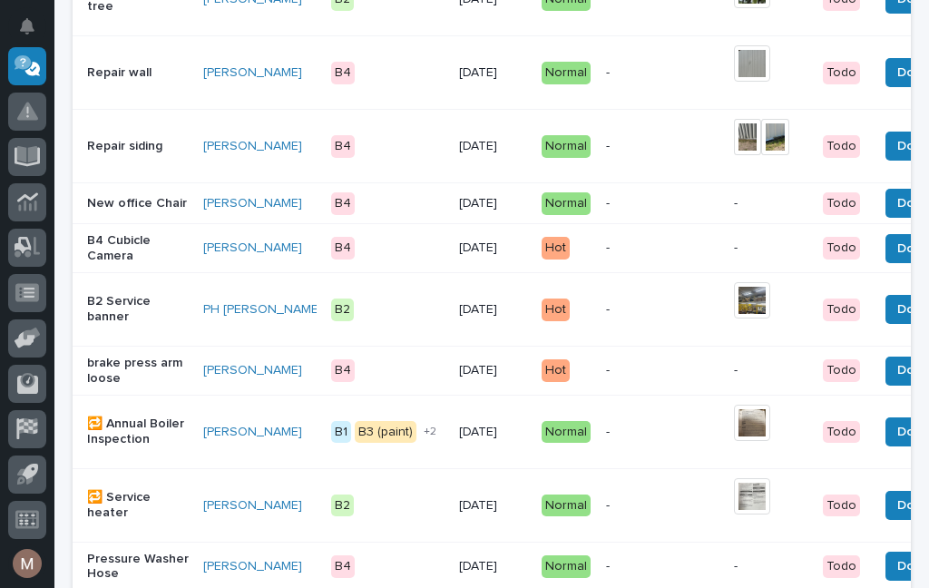
scroll to position [1278, 0]
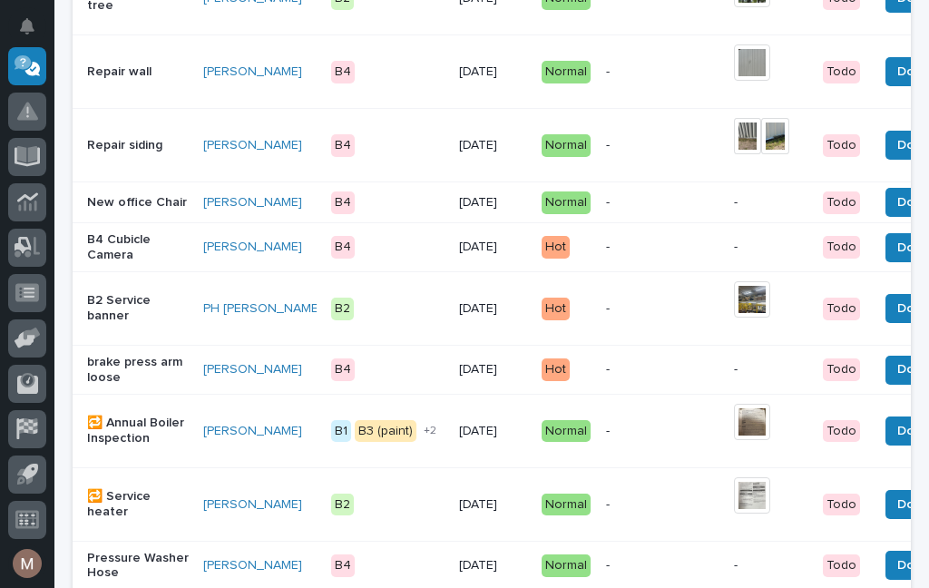
click at [885, 384] on button "Done" at bounding box center [913, 369] width 56 height 29
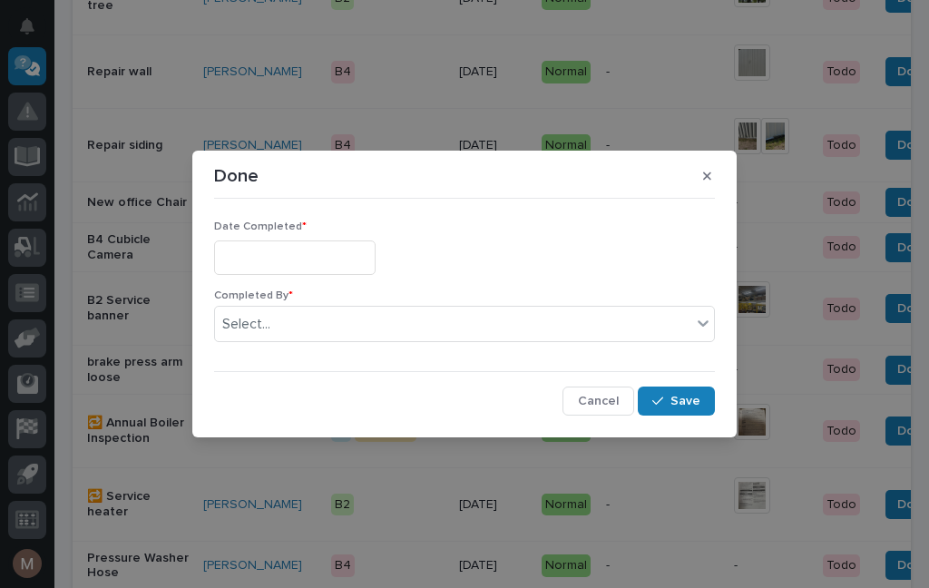
click at [309, 261] on input "text" at bounding box center [294, 257] width 161 height 34
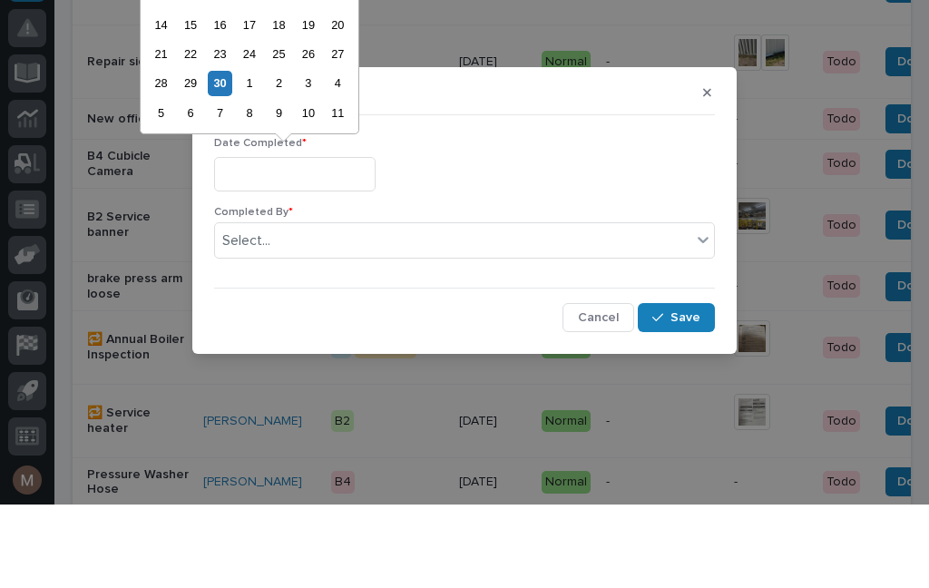
click at [219, 184] on div "7" at bounding box center [220, 196] width 24 height 24
type input "**********"
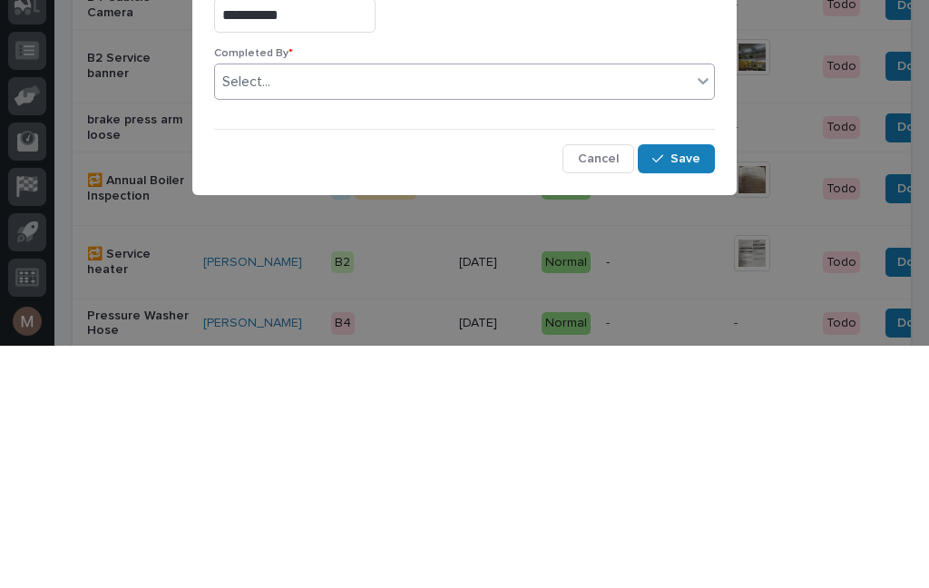
click at [280, 289] on div "Completed By * 0 results available. Select is focused ,type to refine list, pre…" at bounding box center [464, 322] width 501 height 67
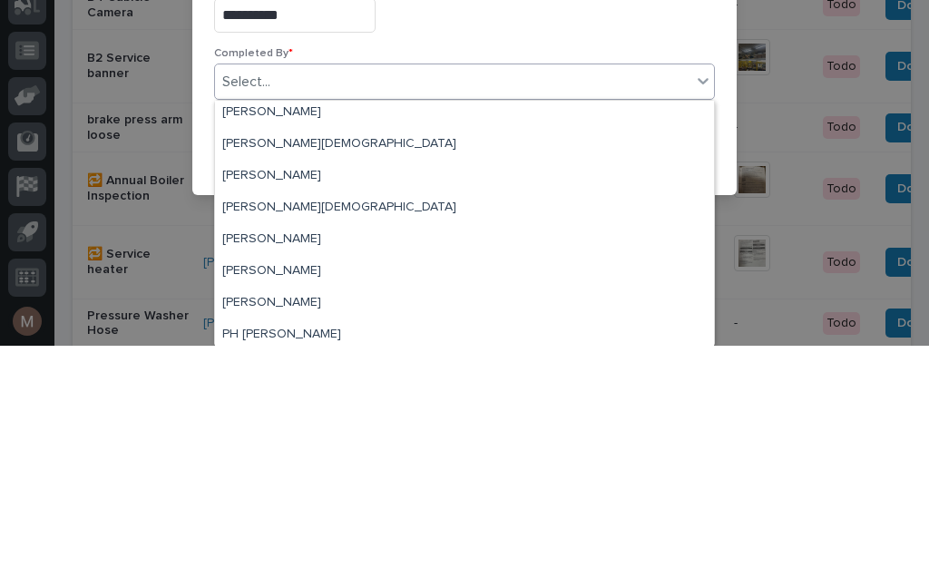
scroll to position [64, 0]
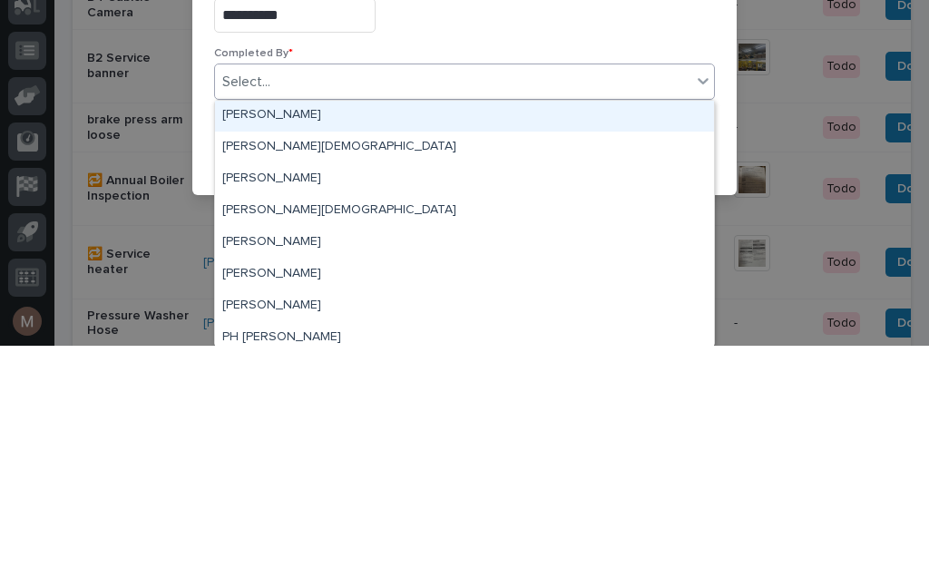
click at [297, 342] on div "[PERSON_NAME]" at bounding box center [464, 358] width 499 height 32
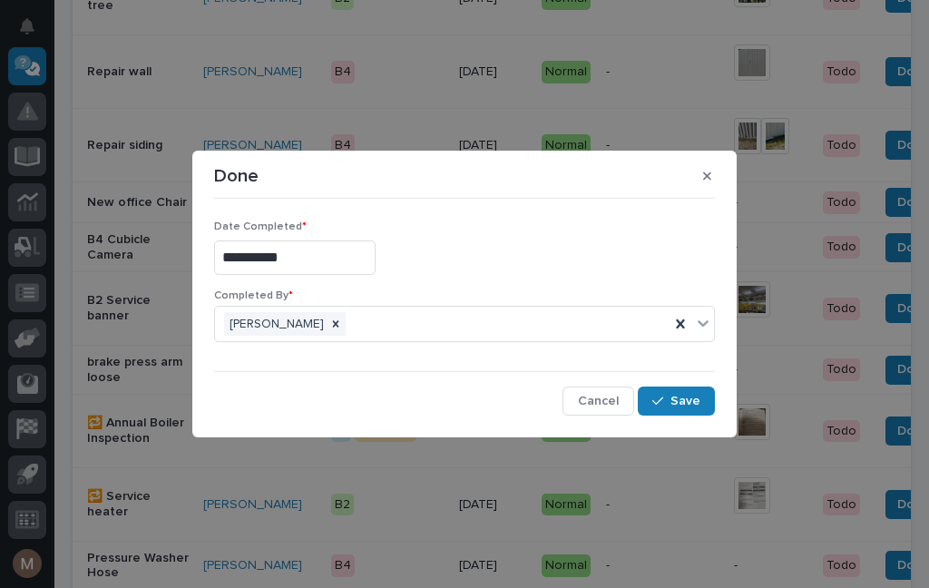
click at [704, 404] on button "Save" at bounding box center [675, 400] width 77 height 29
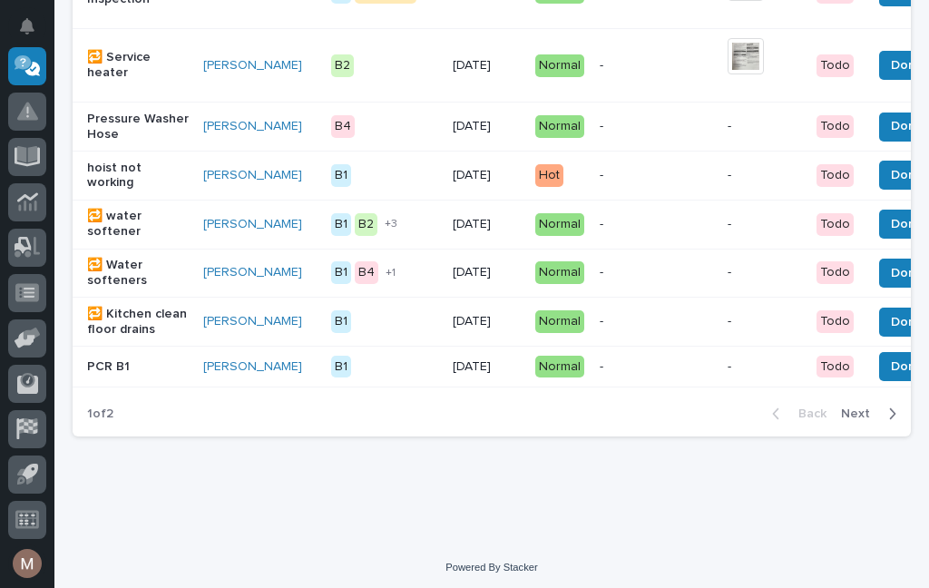
scroll to position [1668, 0]
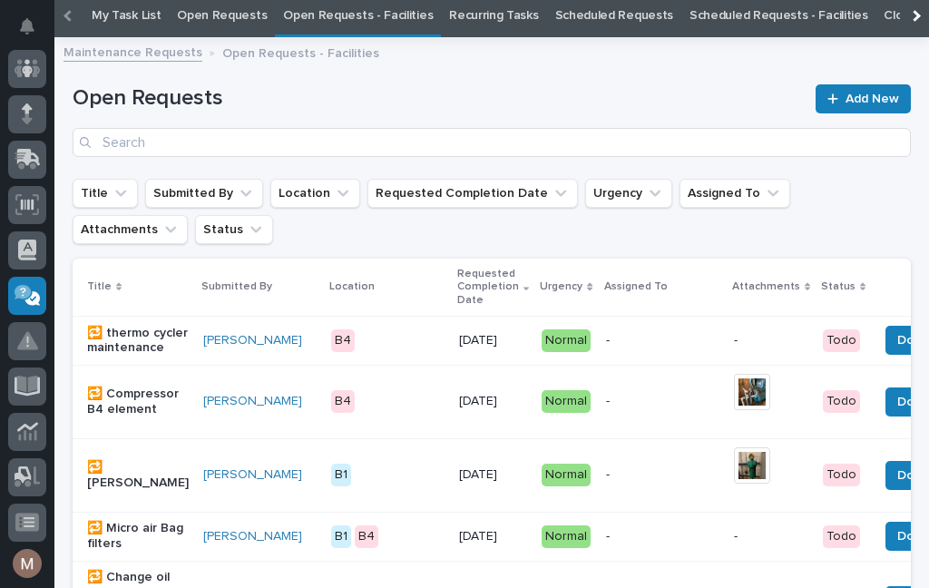
scroll to position [58, 0]
